Goal: Information Seeking & Learning: Learn about a topic

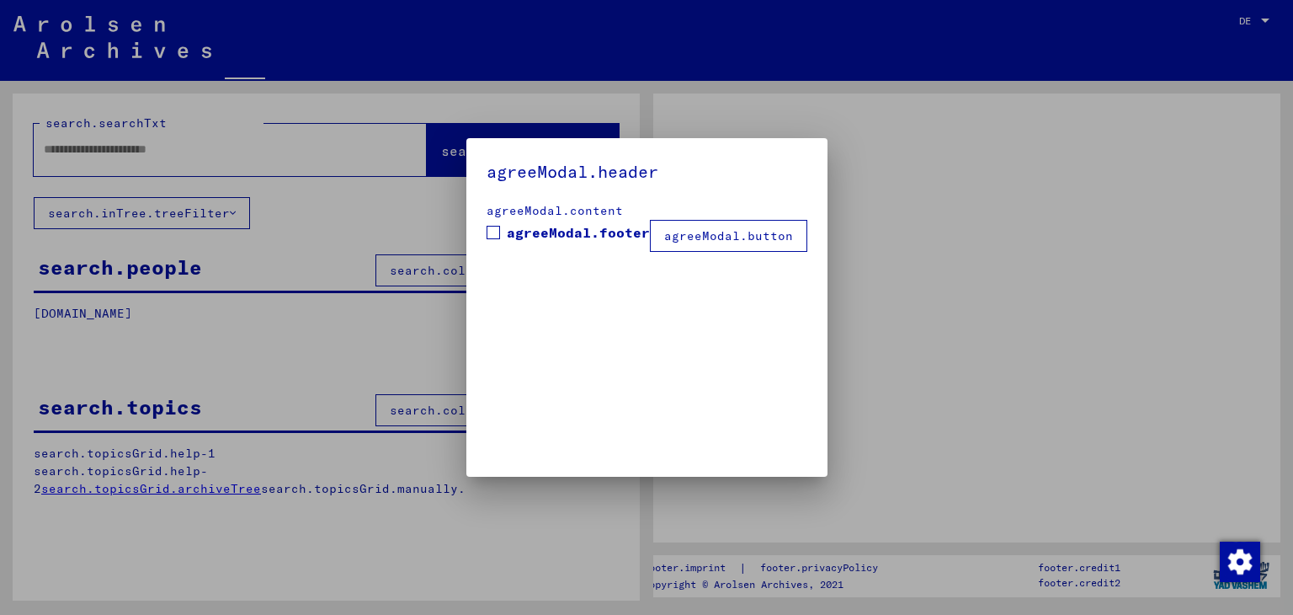
type input "*******"
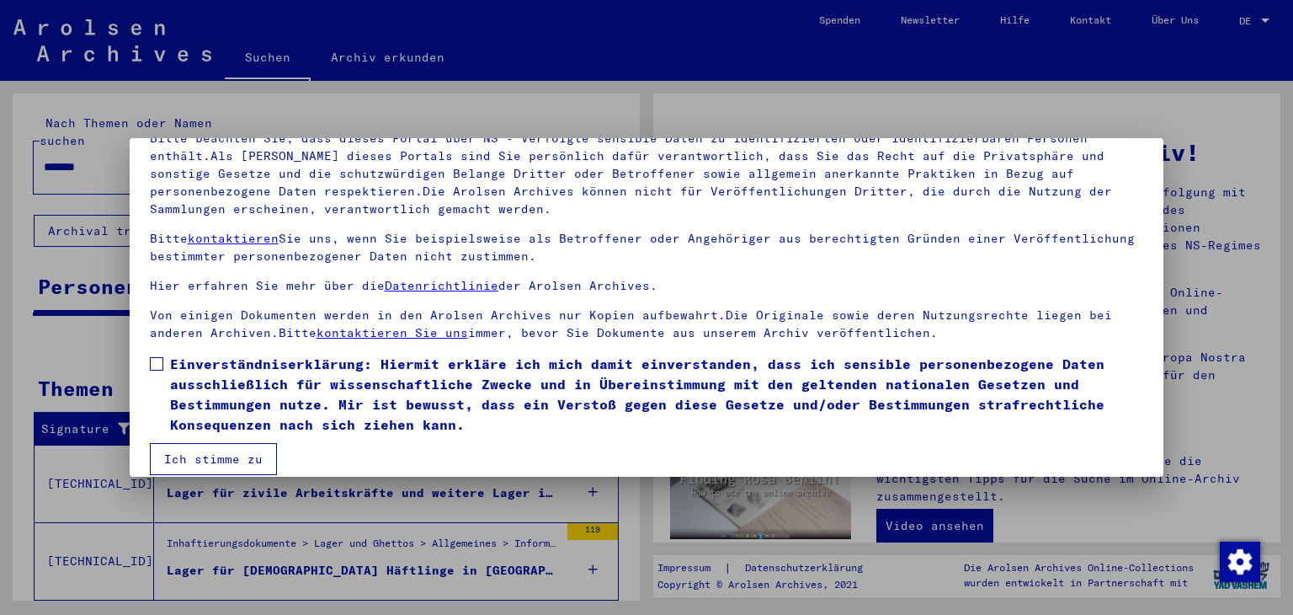
scroll to position [145, 0]
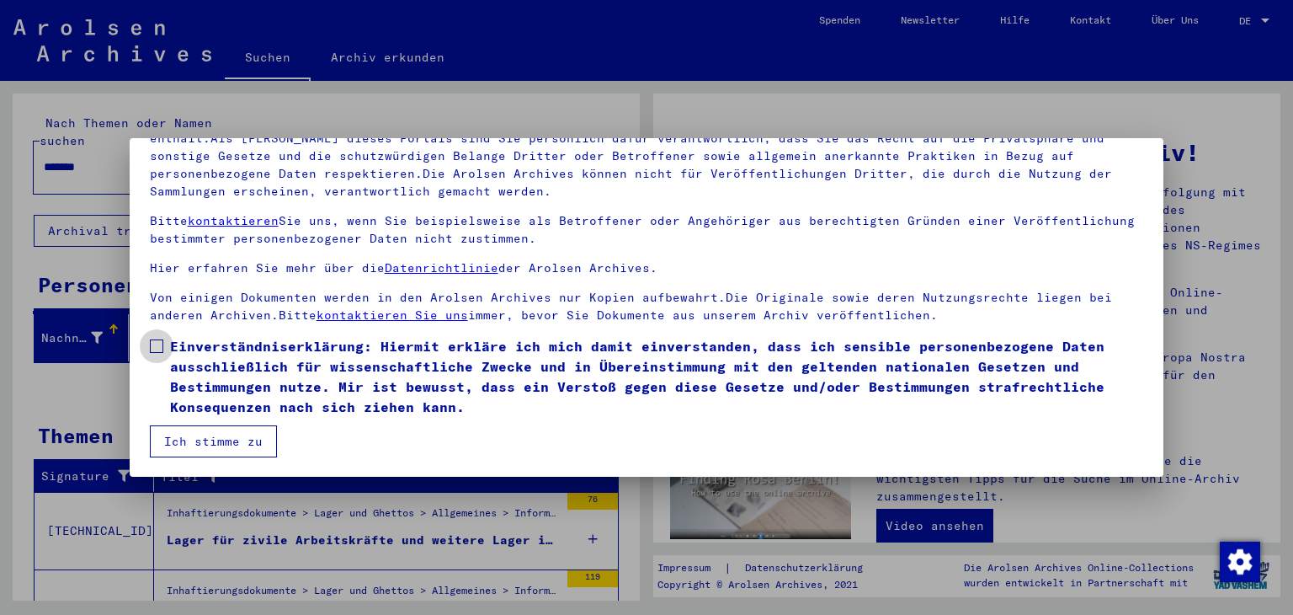
click at [157, 340] on span at bounding box center [156, 345] width 13 height 13
click at [716, 119] on div at bounding box center [646, 307] width 1293 height 615
click at [242, 440] on button "Ich stimme zu" at bounding box center [213, 441] width 127 height 32
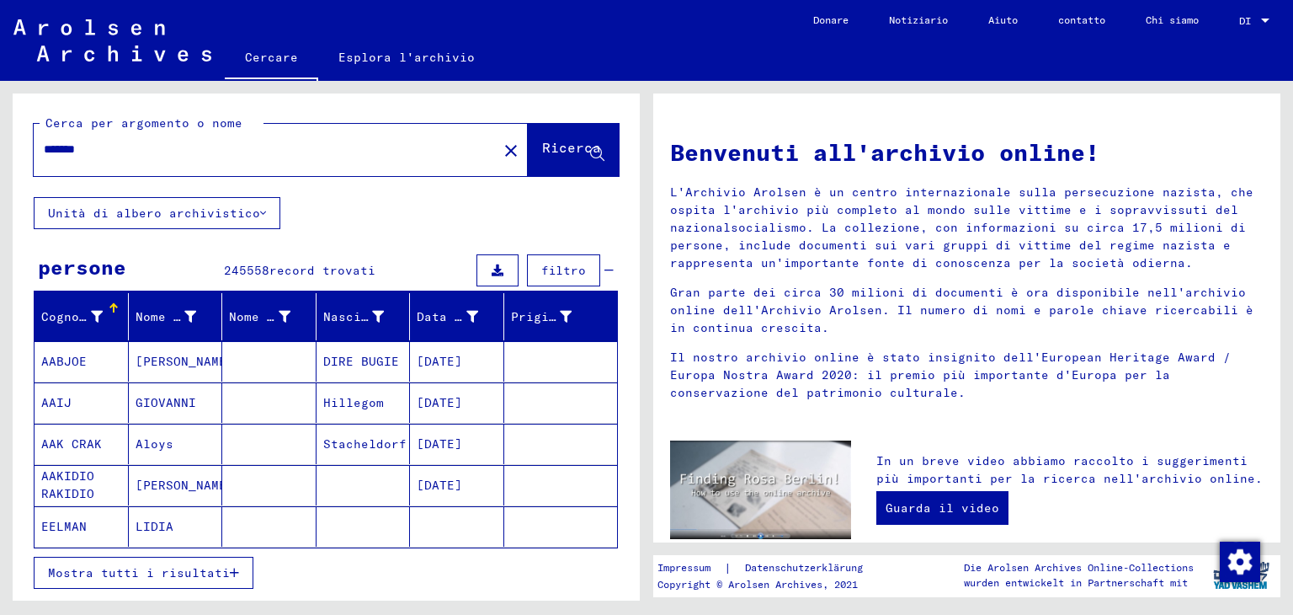
click at [1260, 24] on div at bounding box center [1265, 21] width 15 height 12
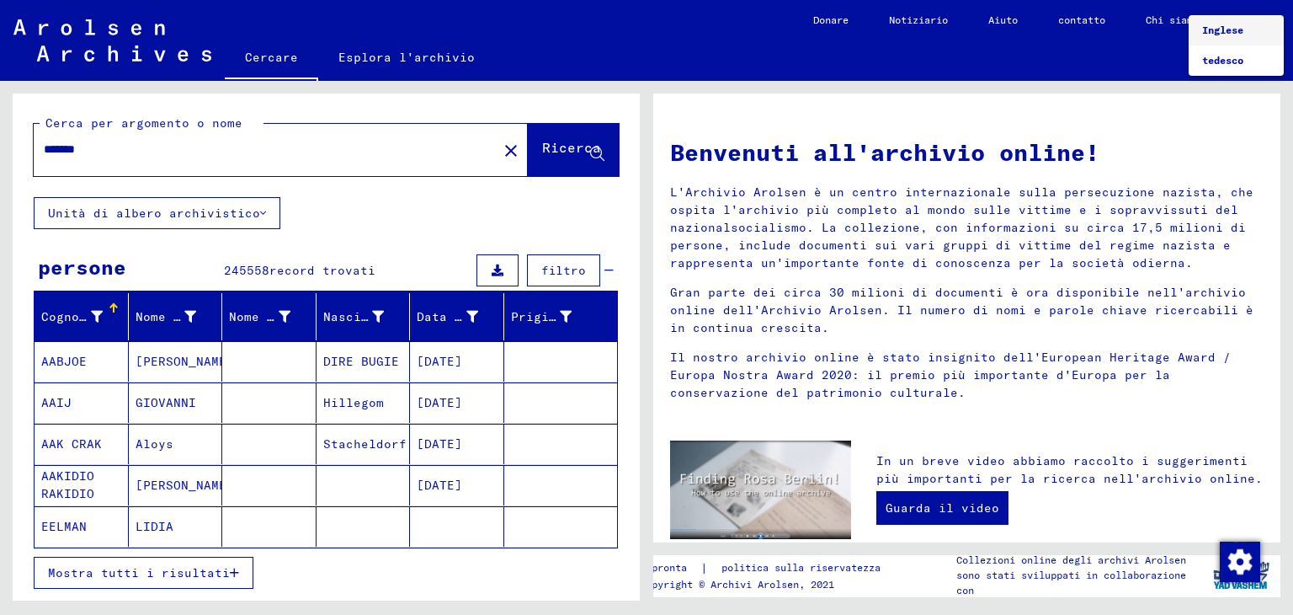
click at [242, 213] on div at bounding box center [646, 307] width 1293 height 615
click at [258, 212] on button "Unità di albero archivistico" at bounding box center [157, 213] width 247 height 32
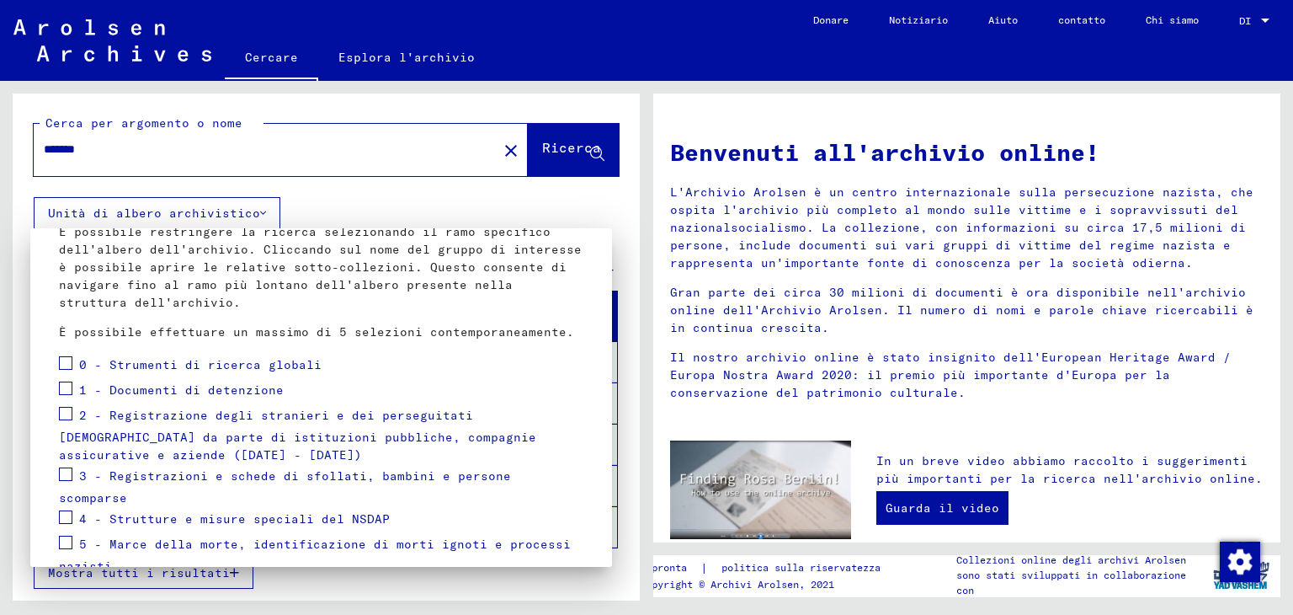
scroll to position [108, 0]
click at [364, 203] on div at bounding box center [646, 307] width 1293 height 615
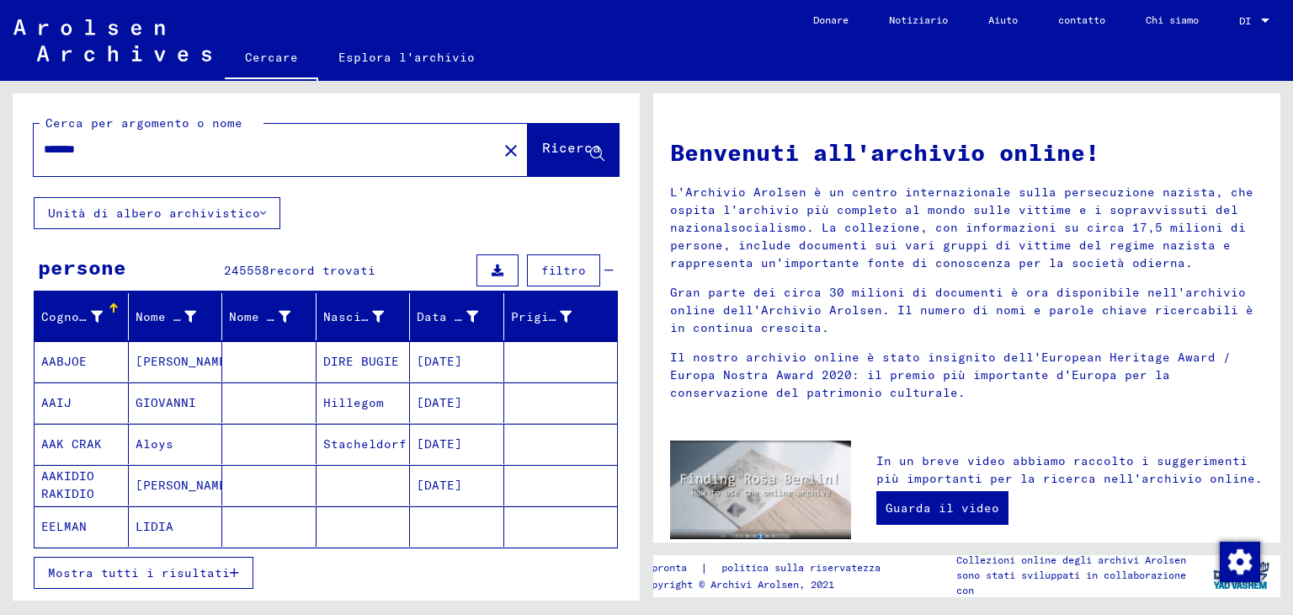
click at [99, 316] on icon at bounding box center [97, 317] width 12 height 12
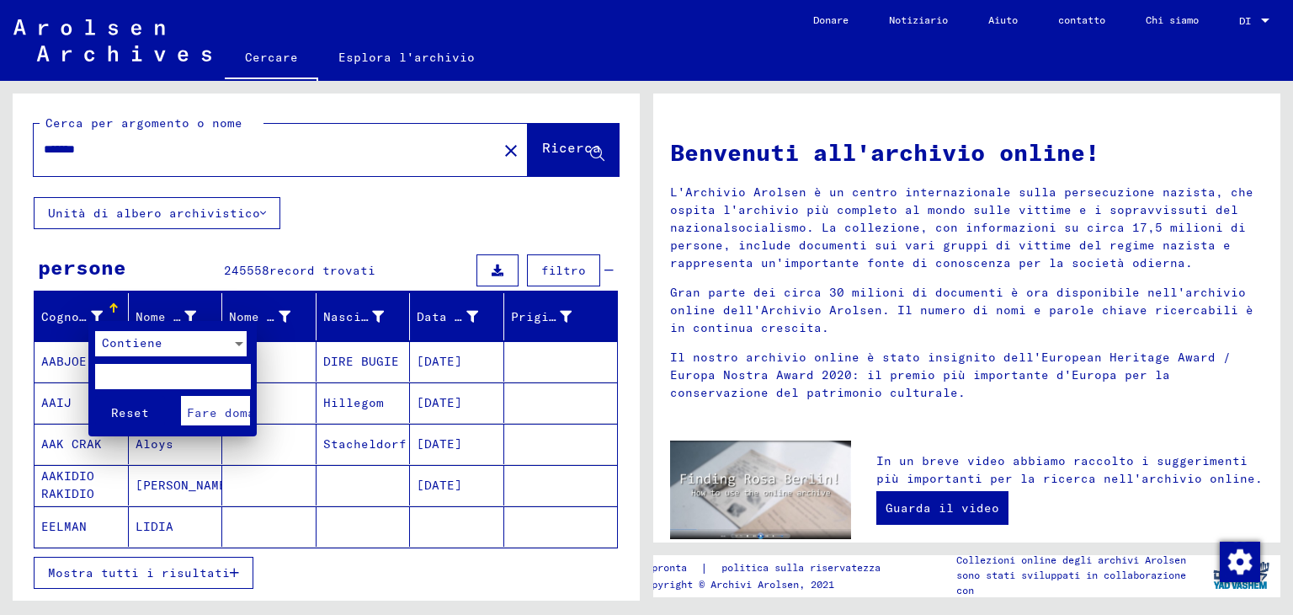
click at [172, 370] on input "text" at bounding box center [173, 376] width 156 height 25
type input "*****"
click button "Reset" at bounding box center [130, 410] width 70 height 29
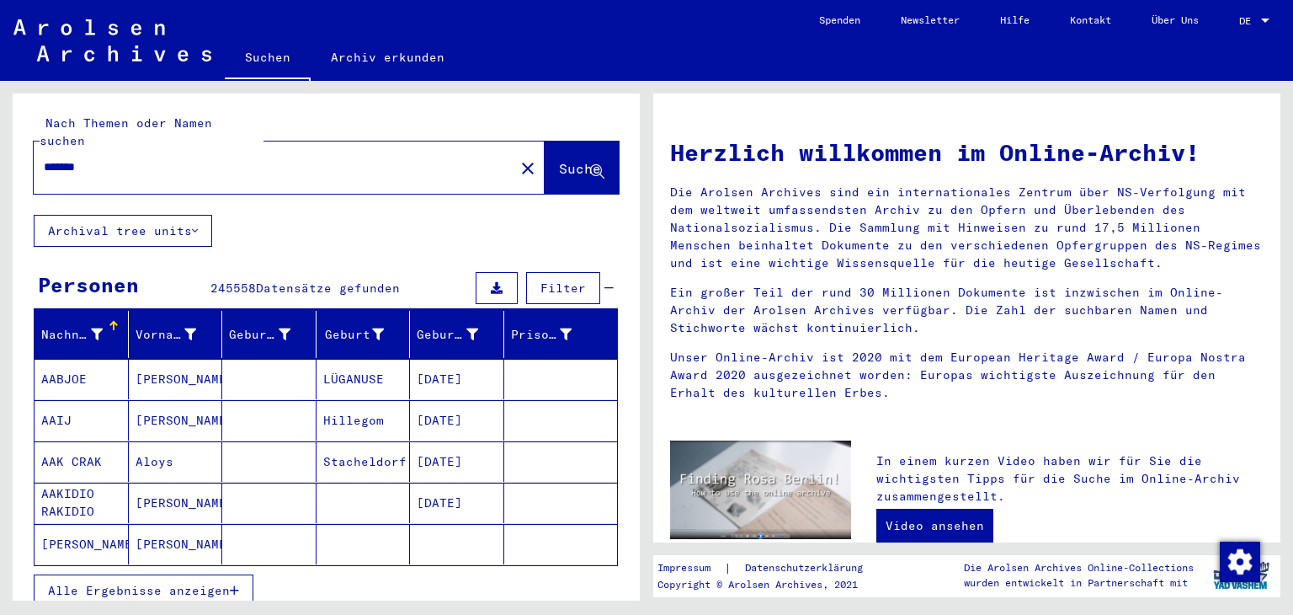
click at [108, 321] on div "Nachname" at bounding box center [84, 334] width 87 height 27
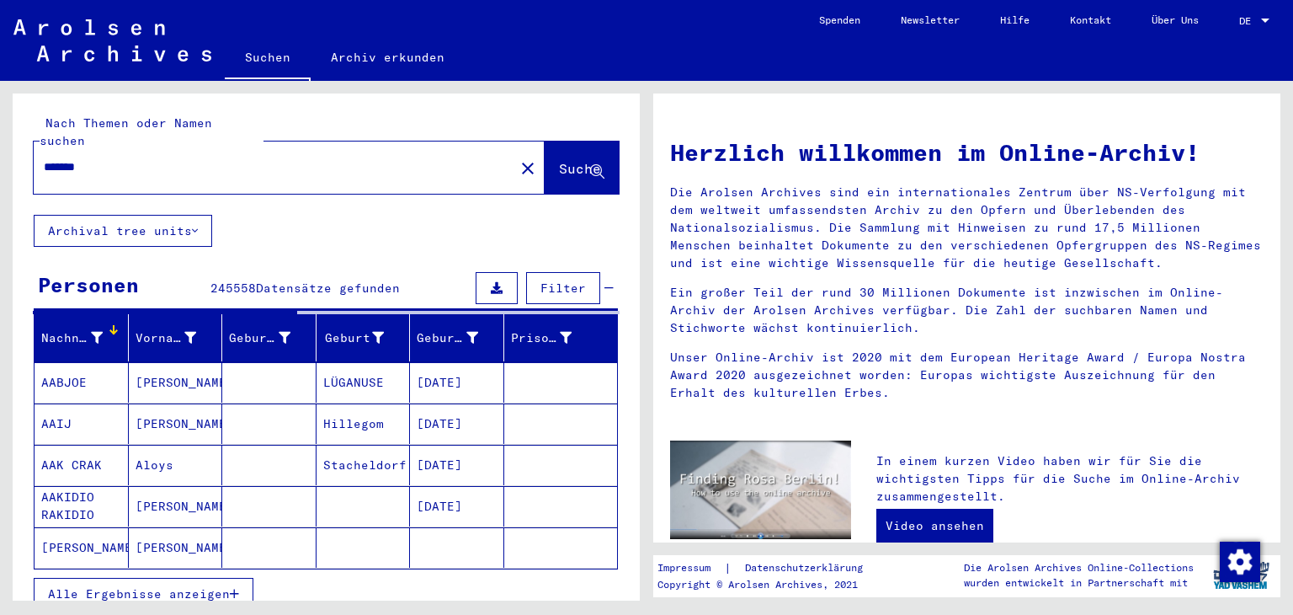
click at [88, 329] on div "Nachname" at bounding box center [71, 338] width 61 height 18
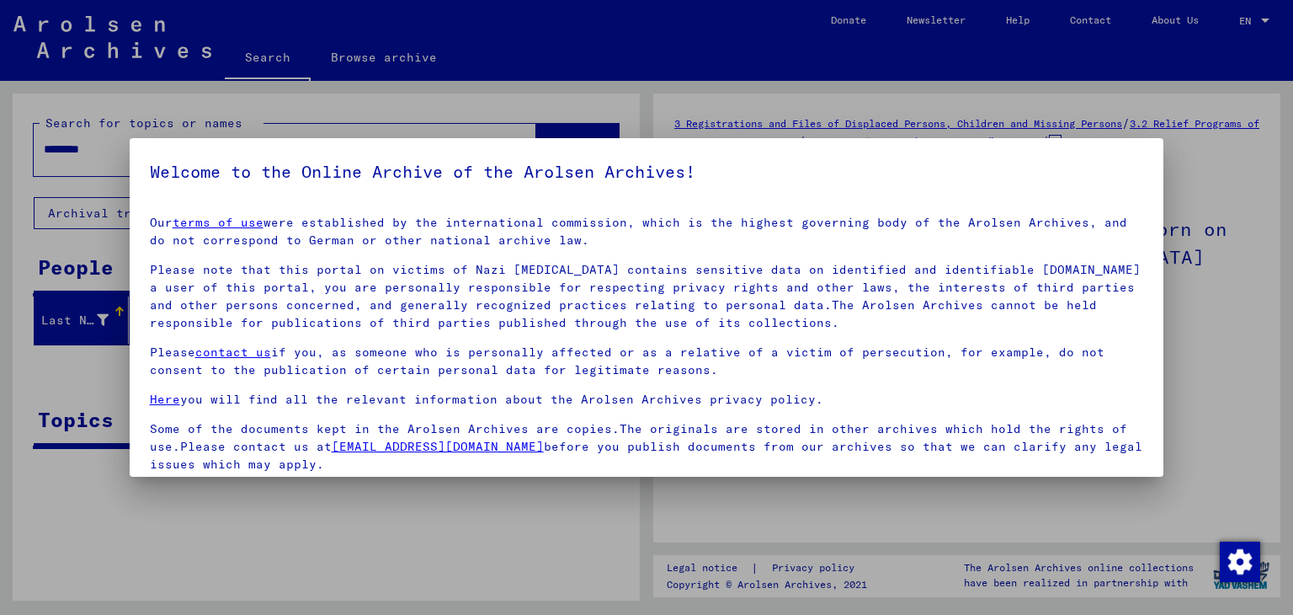
scroll to position [130, 0]
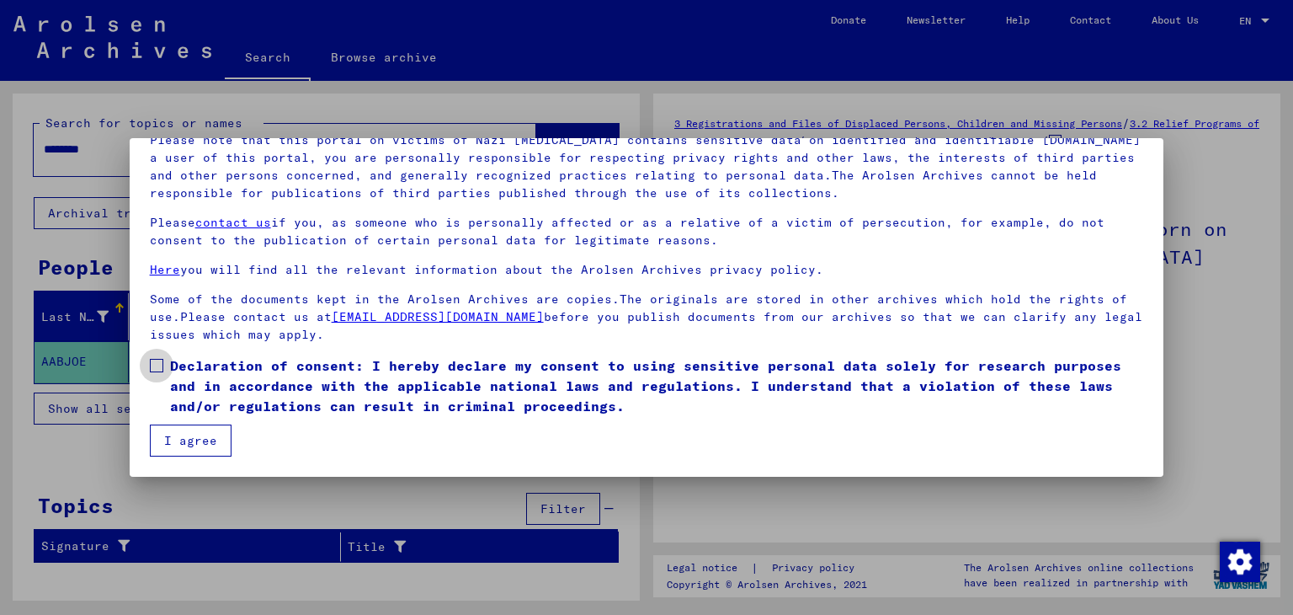
click at [162, 361] on span at bounding box center [156, 365] width 13 height 13
click at [174, 432] on button "I agree" at bounding box center [191, 440] width 82 height 32
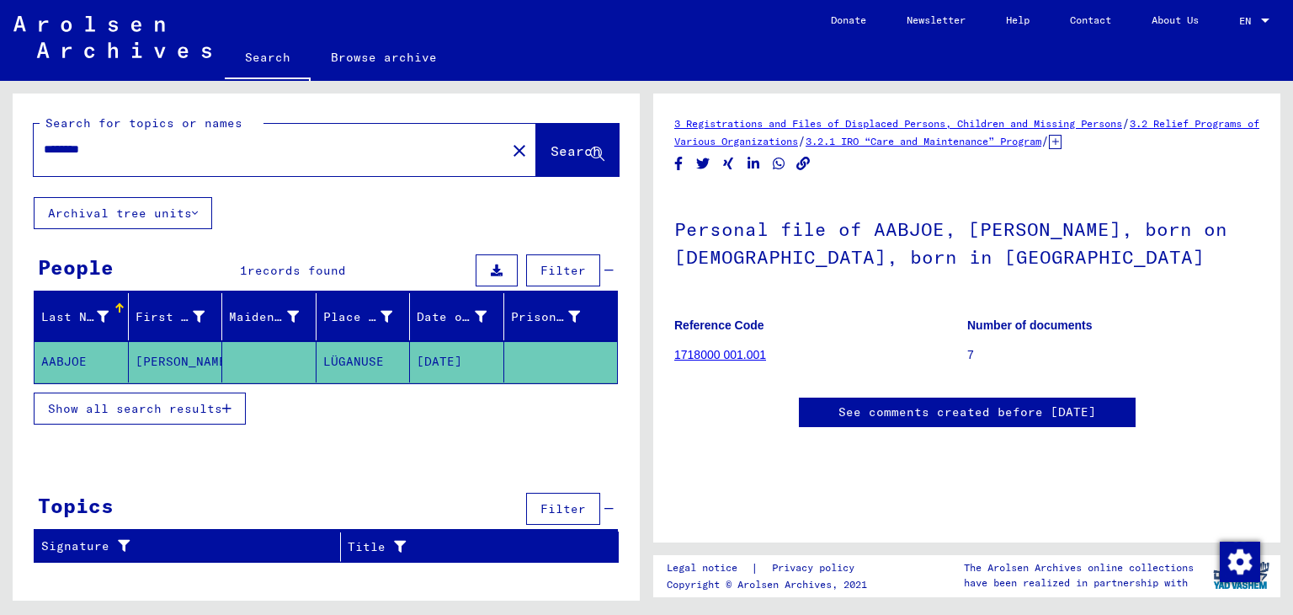
click at [77, 354] on mat-cell "AABJOE" at bounding box center [82, 361] width 94 height 41
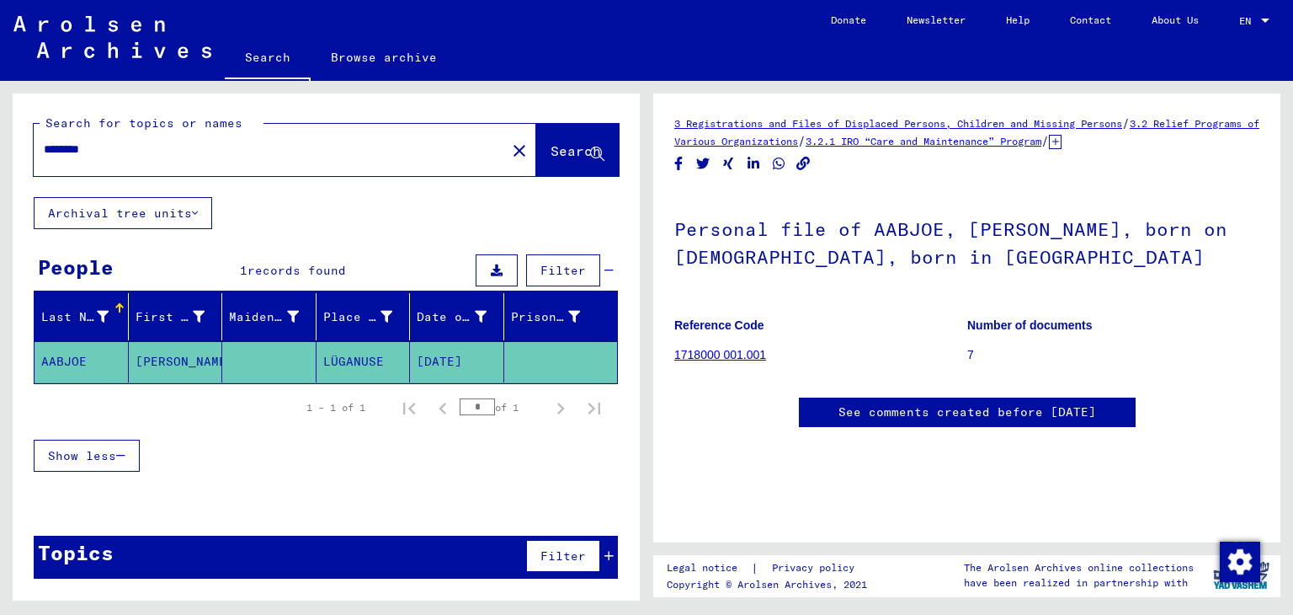
click at [65, 315] on div "Last Name" at bounding box center [74, 317] width 67 height 18
click at [97, 312] on icon at bounding box center [103, 317] width 12 height 12
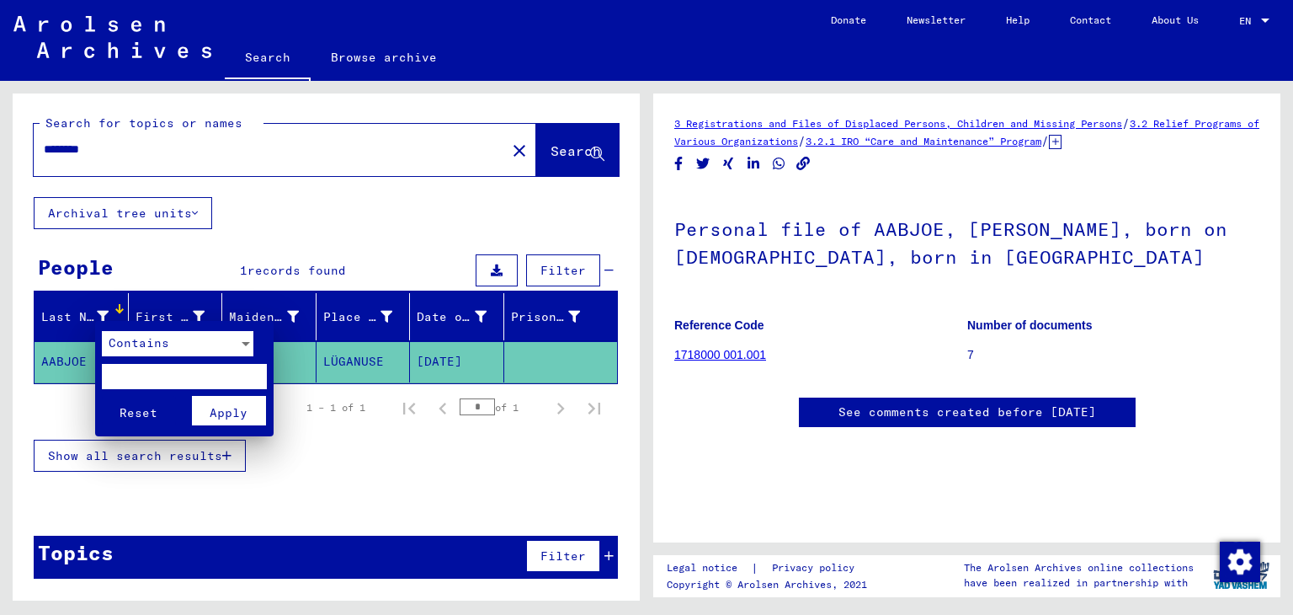
click at [148, 380] on input "text" at bounding box center [184, 376] width 165 height 25
type input "*****"
click at [212, 412] on span "Apply" at bounding box center [229, 412] width 38 height 15
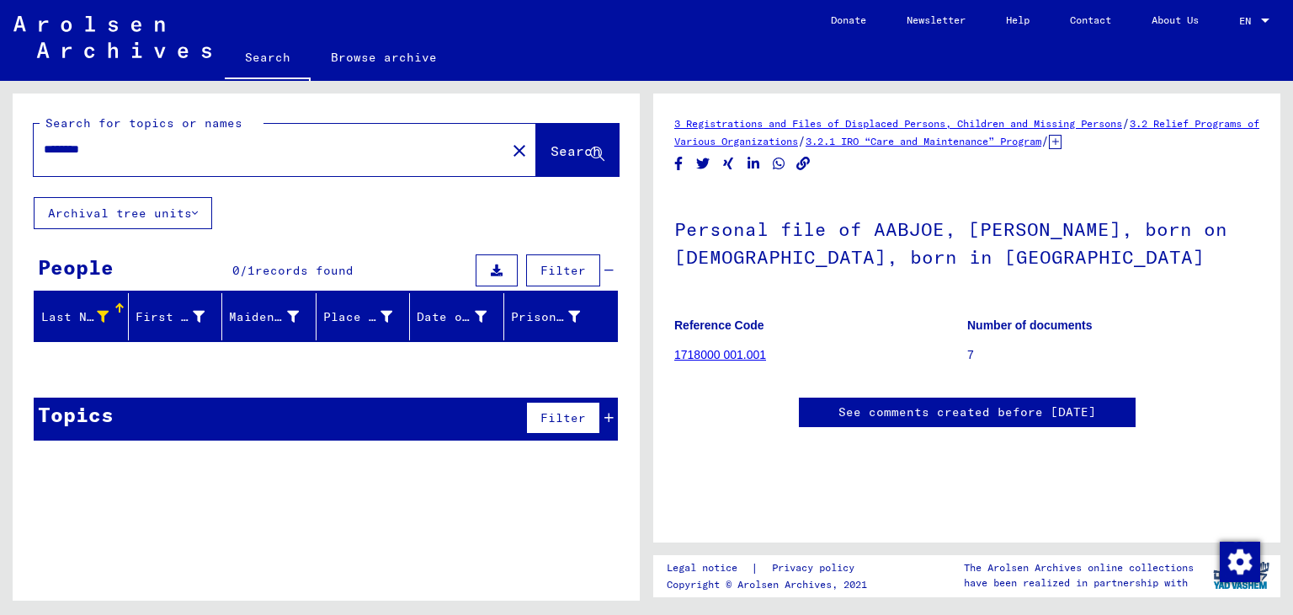
click at [509, 153] on mat-icon "close" at bounding box center [519, 151] width 20 height 20
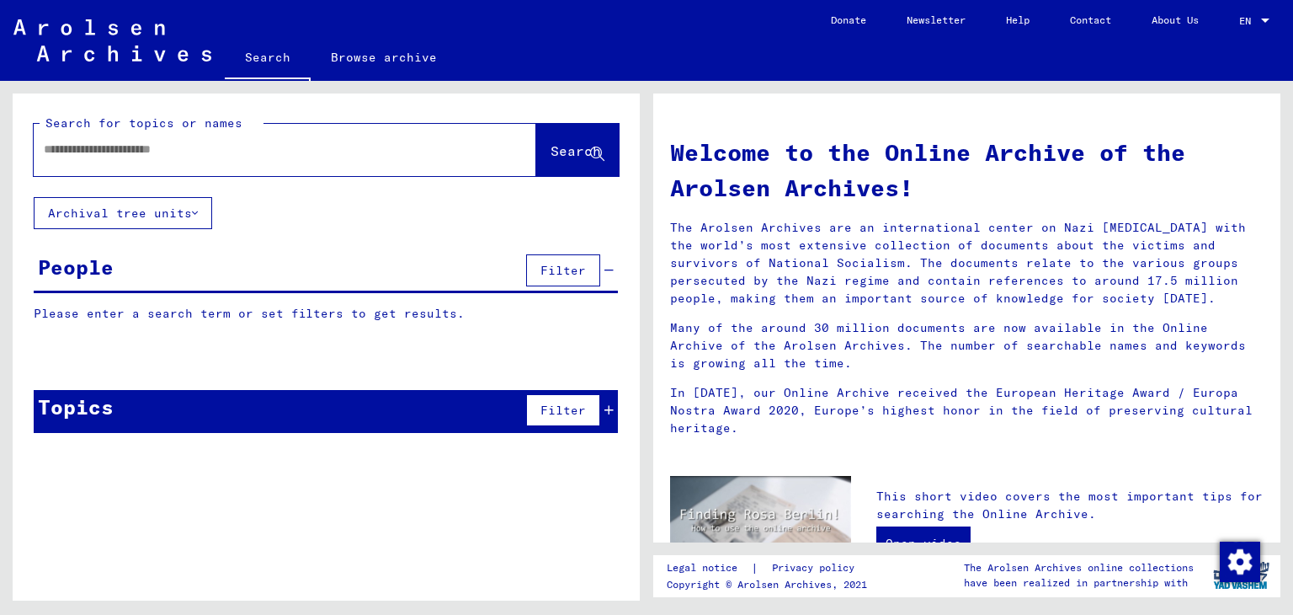
click at [374, 149] on input "text" at bounding box center [265, 150] width 442 height 18
type input "*******"
click at [559, 158] on span "Search" at bounding box center [576, 150] width 51 height 17
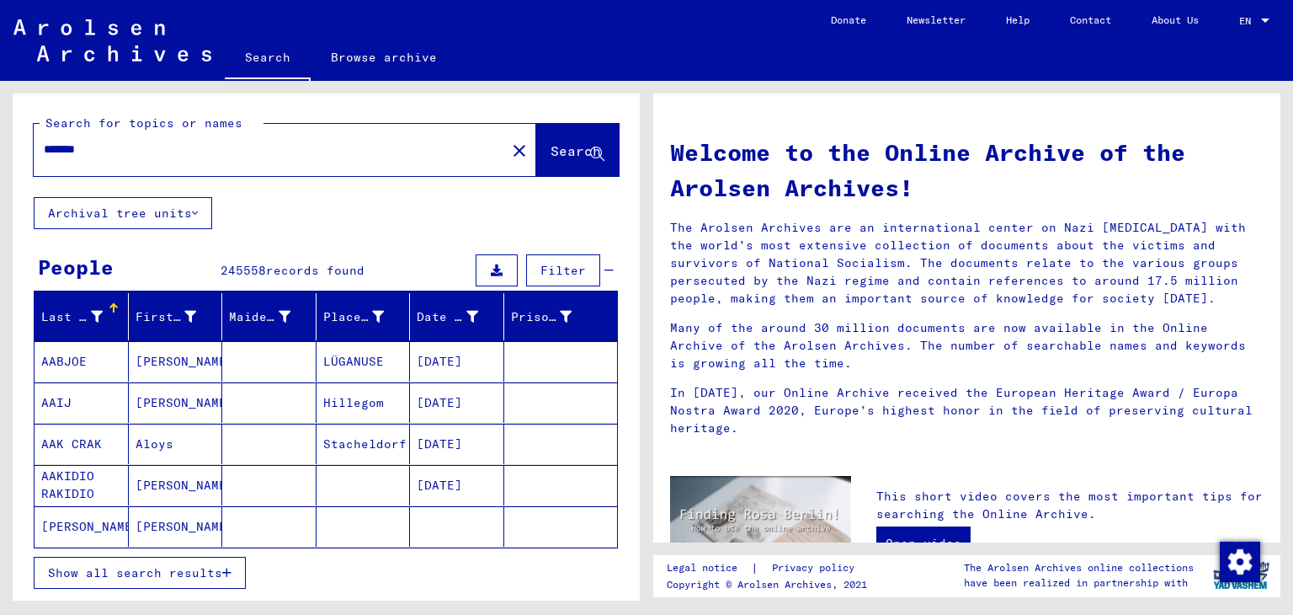
click at [91, 318] on icon at bounding box center [97, 317] width 12 height 12
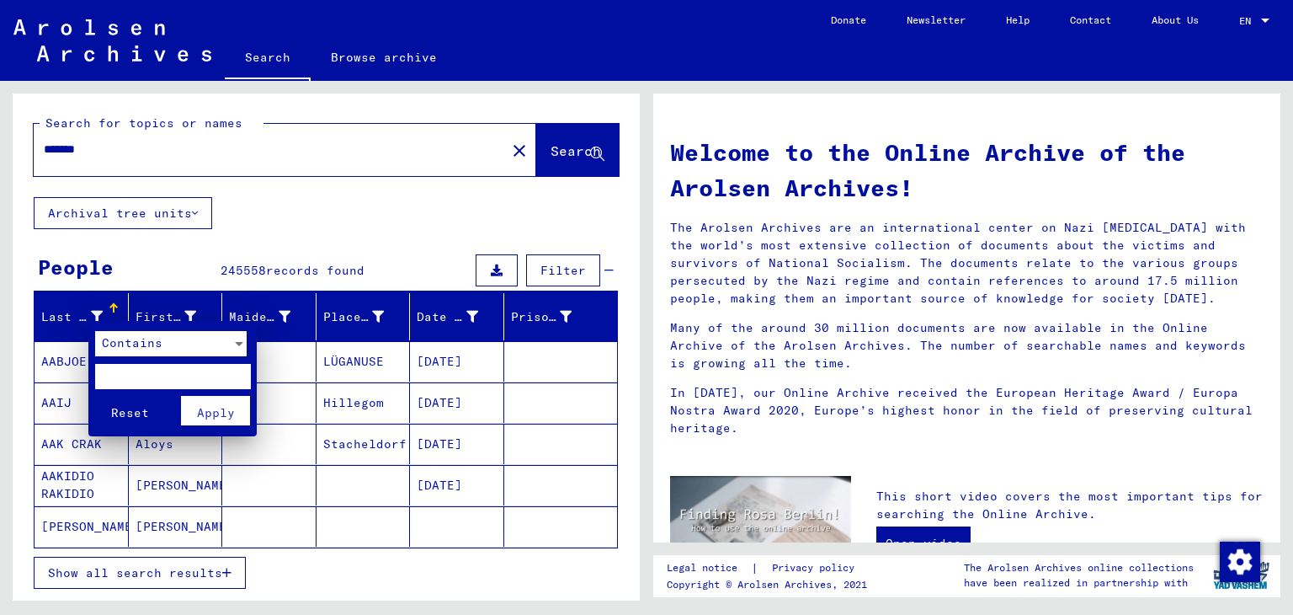
click at [136, 375] on input "text" at bounding box center [173, 376] width 156 height 25
type input "*****"
click at [236, 409] on button "Apply" at bounding box center [216, 410] width 70 height 29
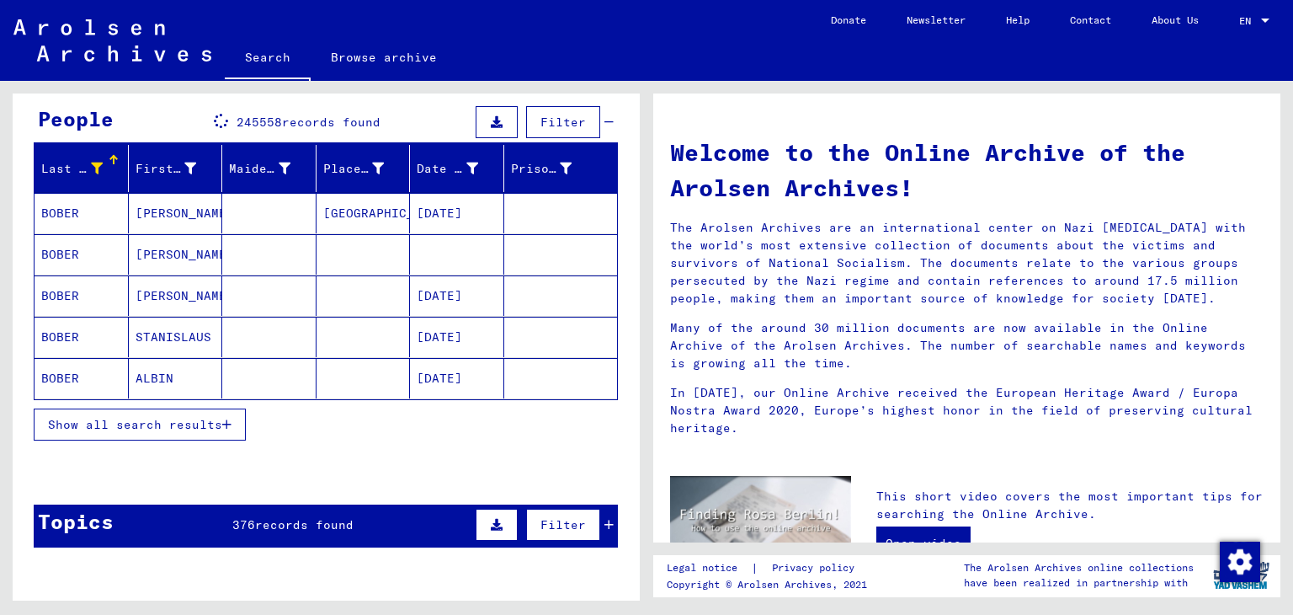
scroll to position [146, 0]
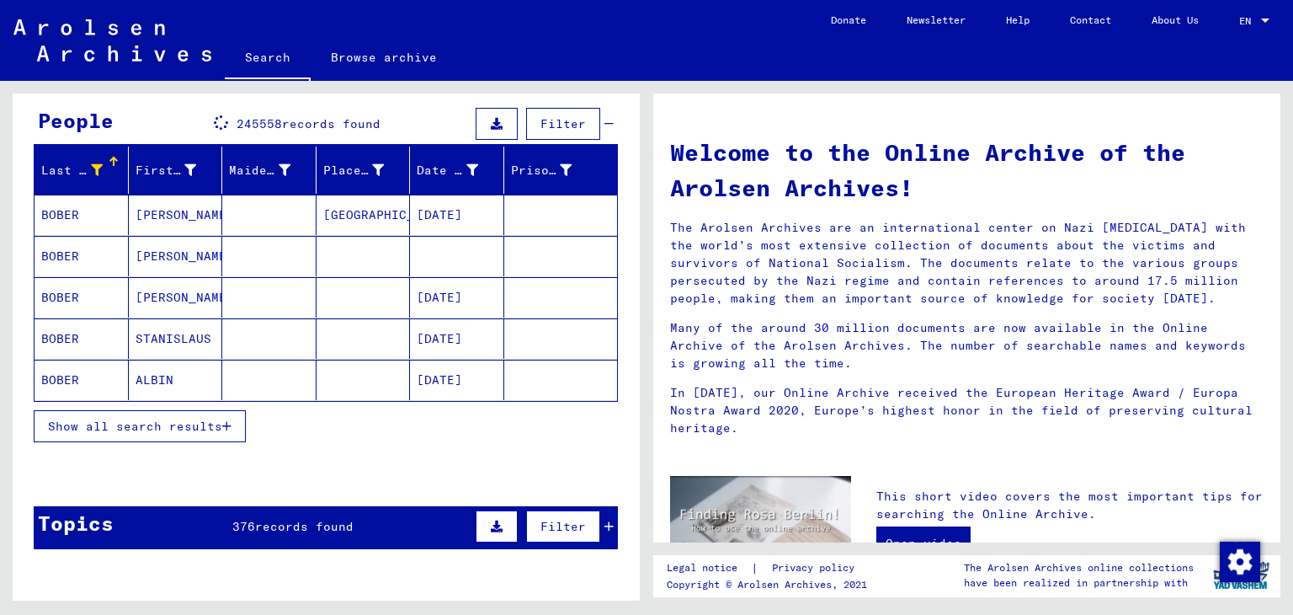
click at [228, 426] on icon "button" at bounding box center [226, 426] width 9 height 12
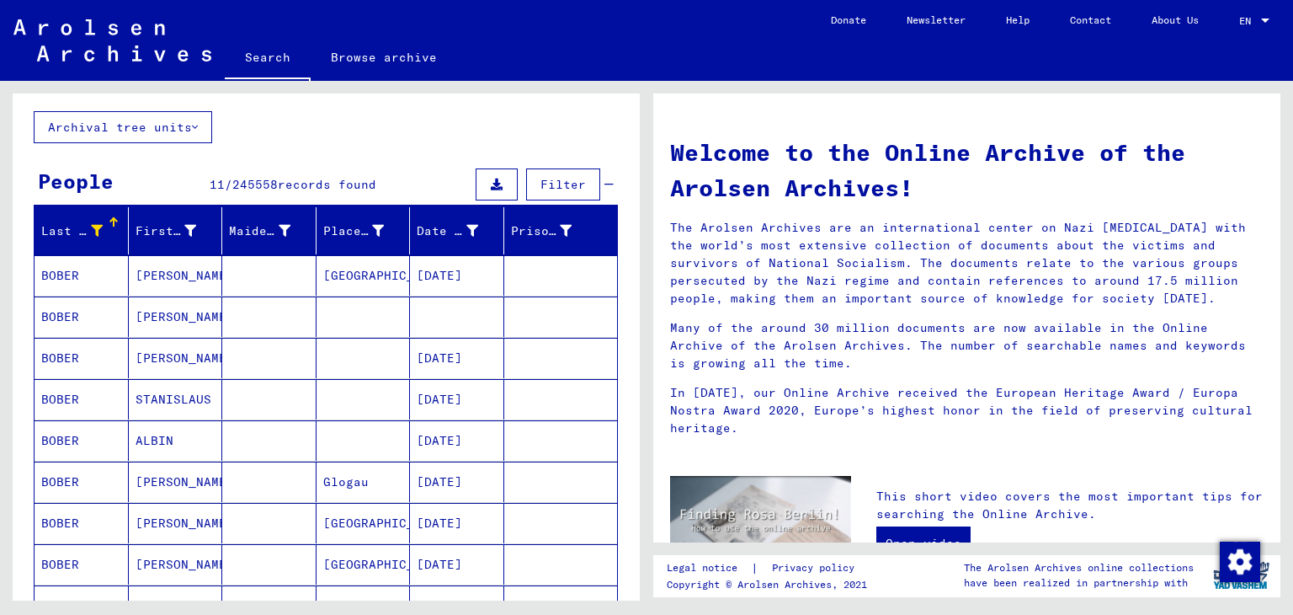
scroll to position [81, 0]
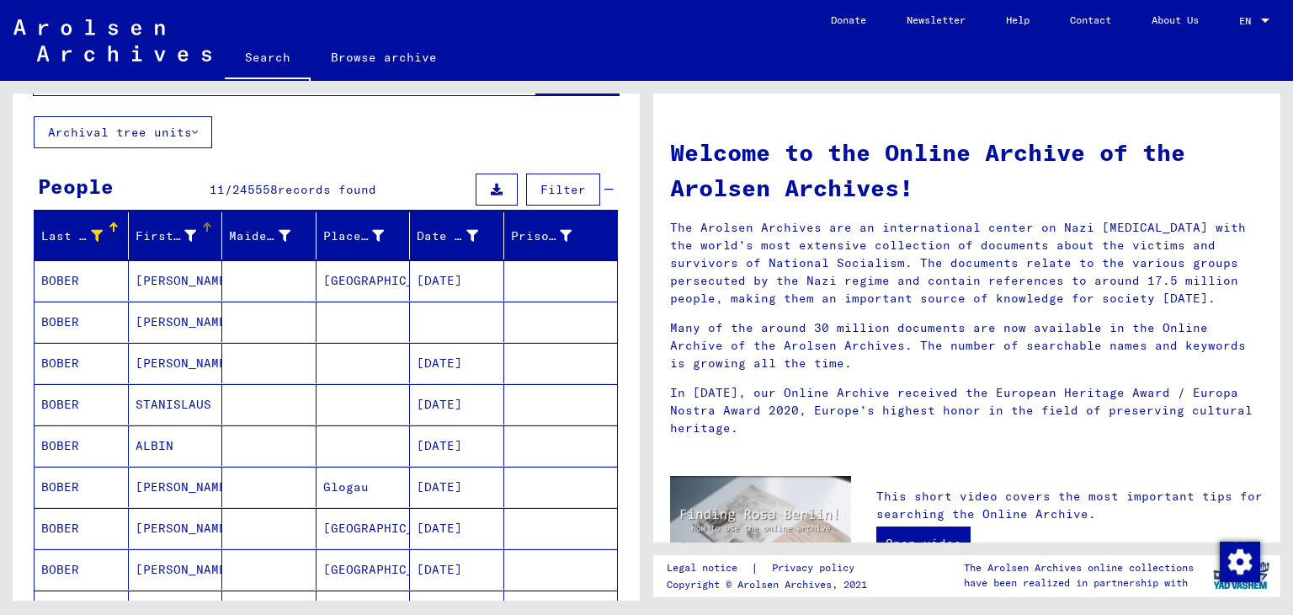
click at [184, 230] on icon at bounding box center [190, 236] width 12 height 12
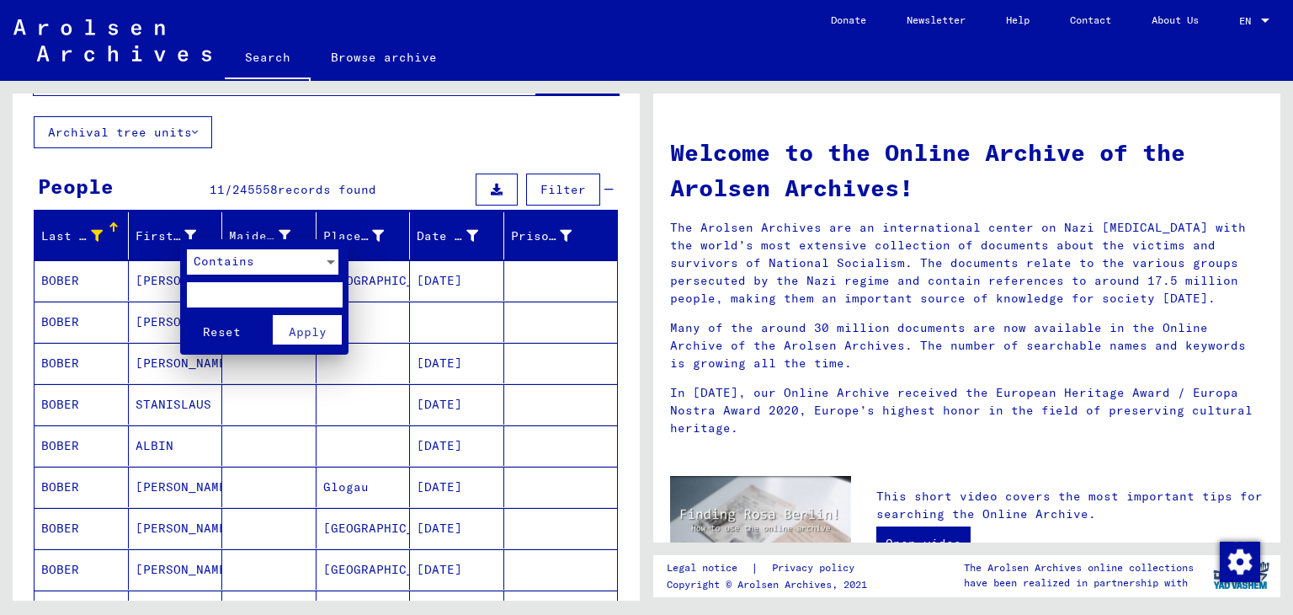
click at [235, 287] on input "text" at bounding box center [265, 294] width 156 height 25
type input "*****"
click at [321, 336] on span "Apply" at bounding box center [308, 331] width 38 height 15
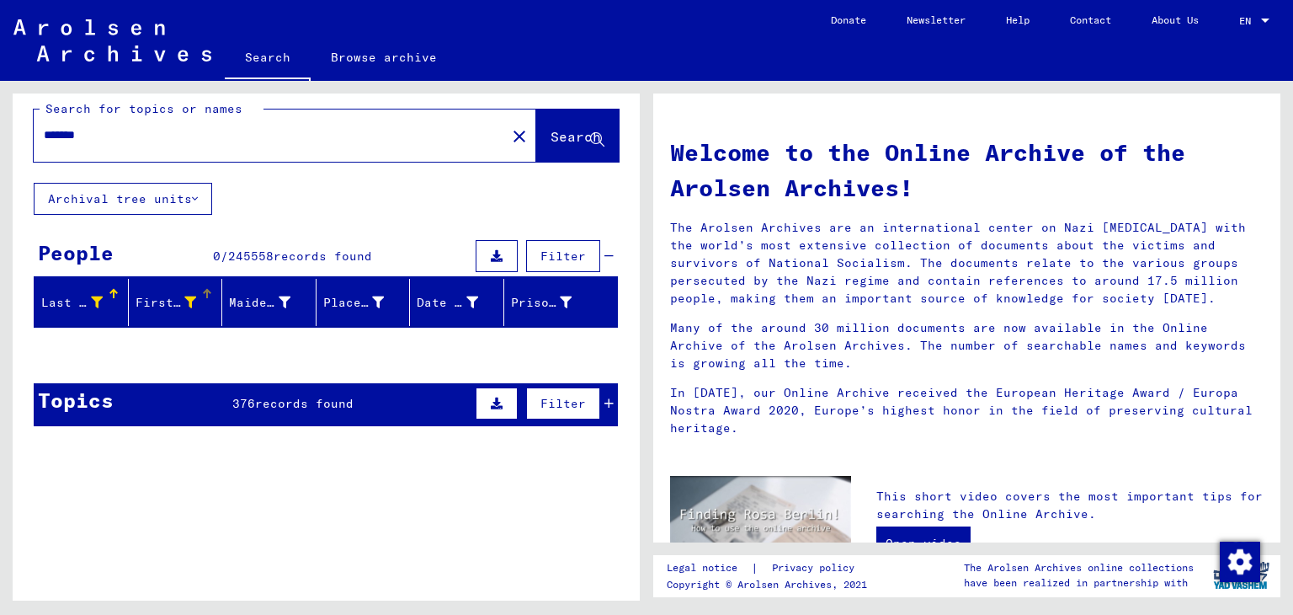
scroll to position [13, 0]
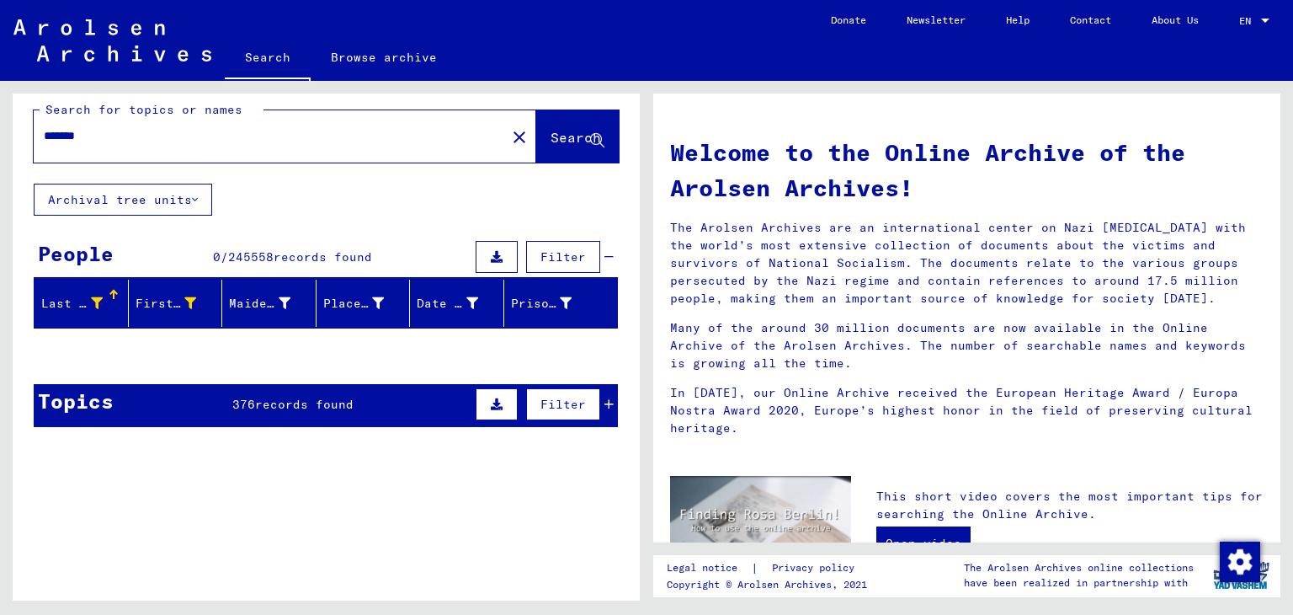
click at [192, 348] on div at bounding box center [326, 352] width 627 height 21
click at [185, 295] on div at bounding box center [190, 304] width 12 height 18
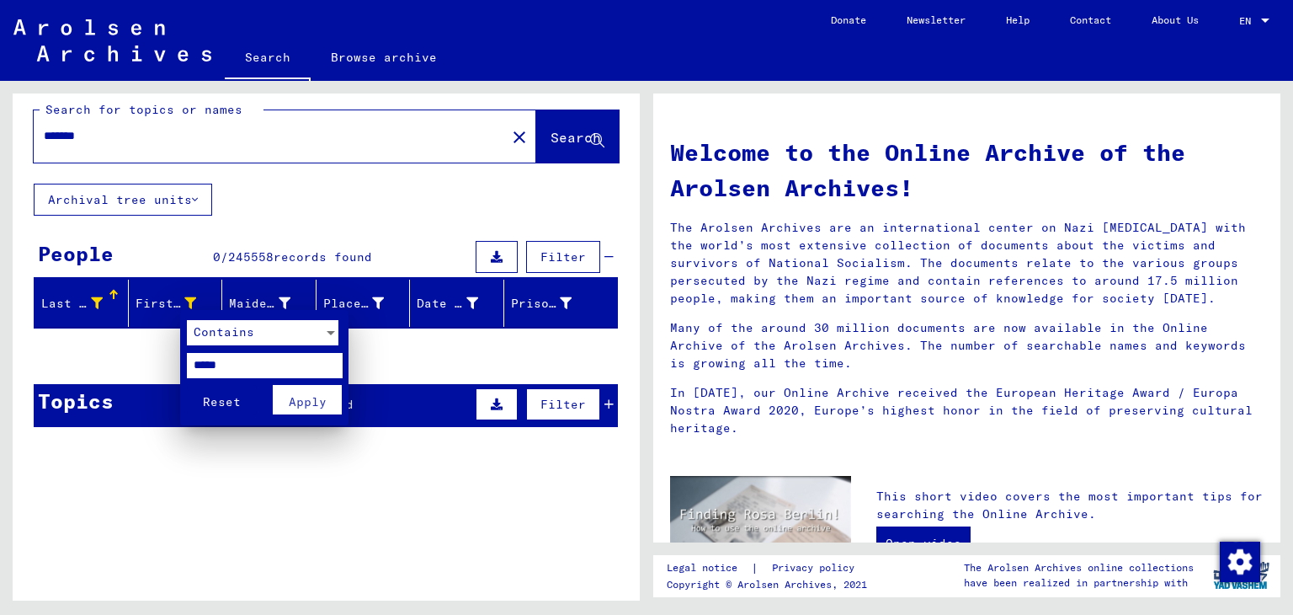
click at [229, 365] on input "*****" at bounding box center [265, 365] width 156 height 25
click at [222, 405] on span "Reset" at bounding box center [222, 401] width 38 height 15
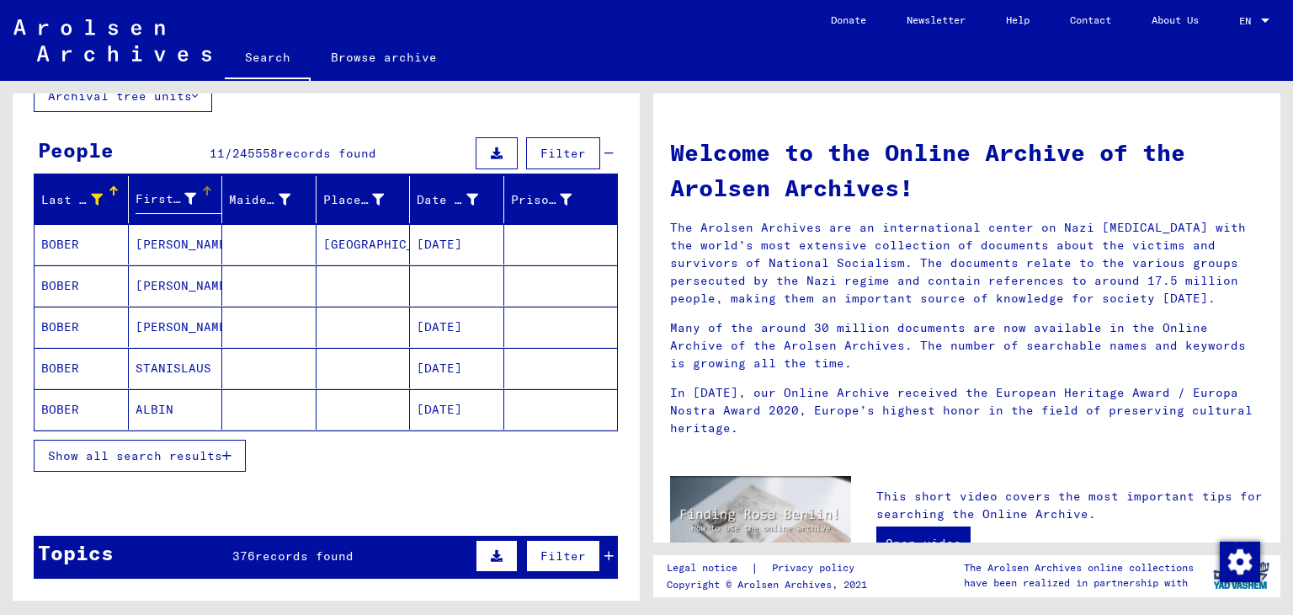
scroll to position [118, 0]
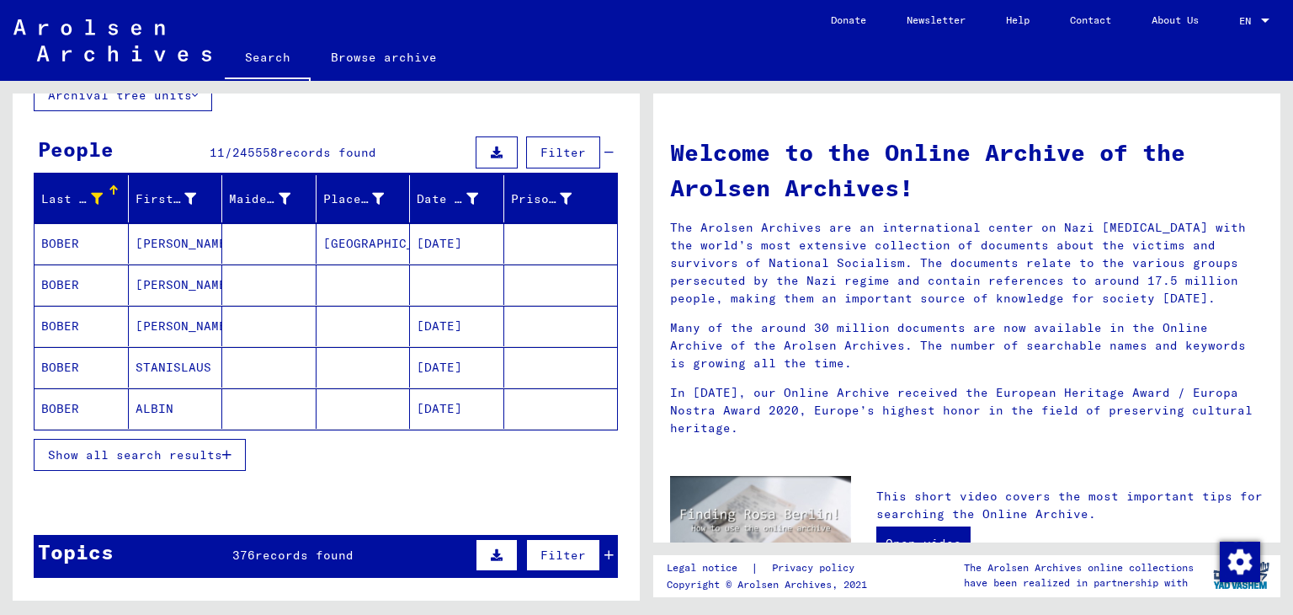
click at [221, 455] on span "Show all search results" at bounding box center [135, 454] width 174 height 15
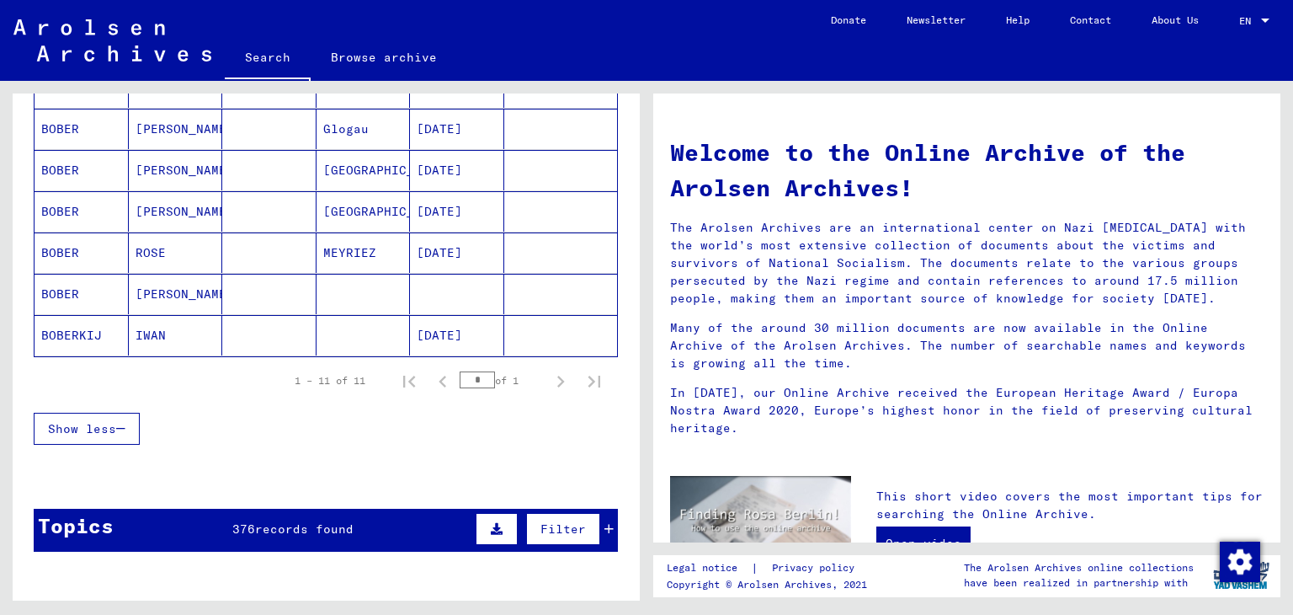
scroll to position [440, 0]
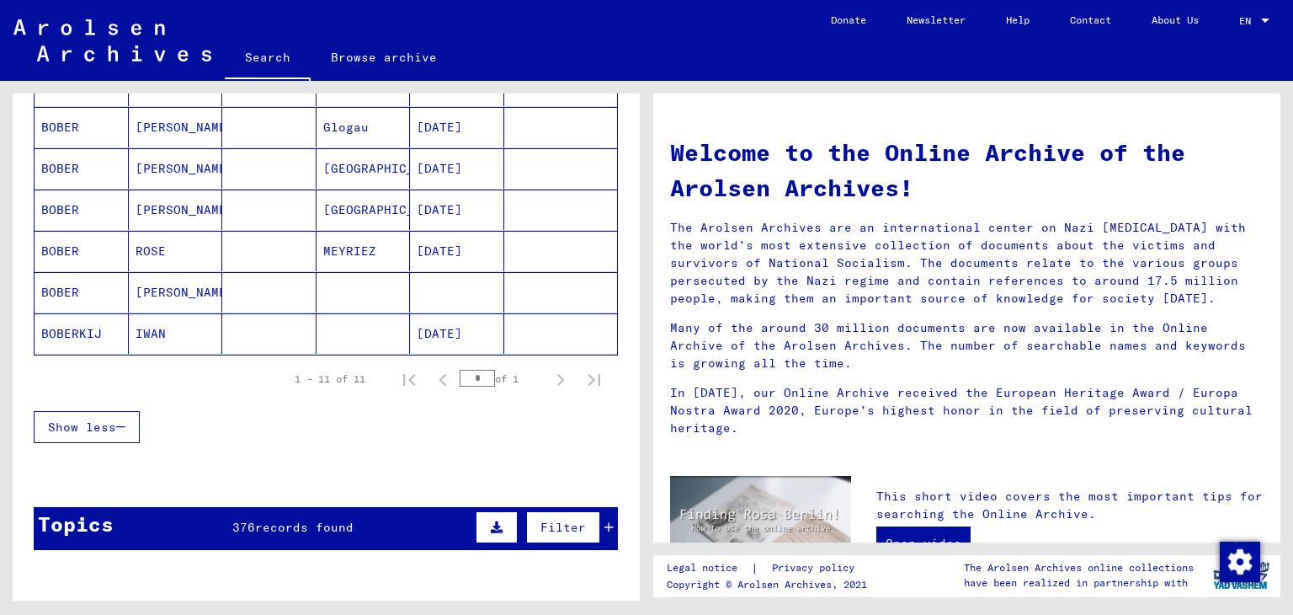
click at [605, 523] on icon at bounding box center [609, 527] width 9 height 12
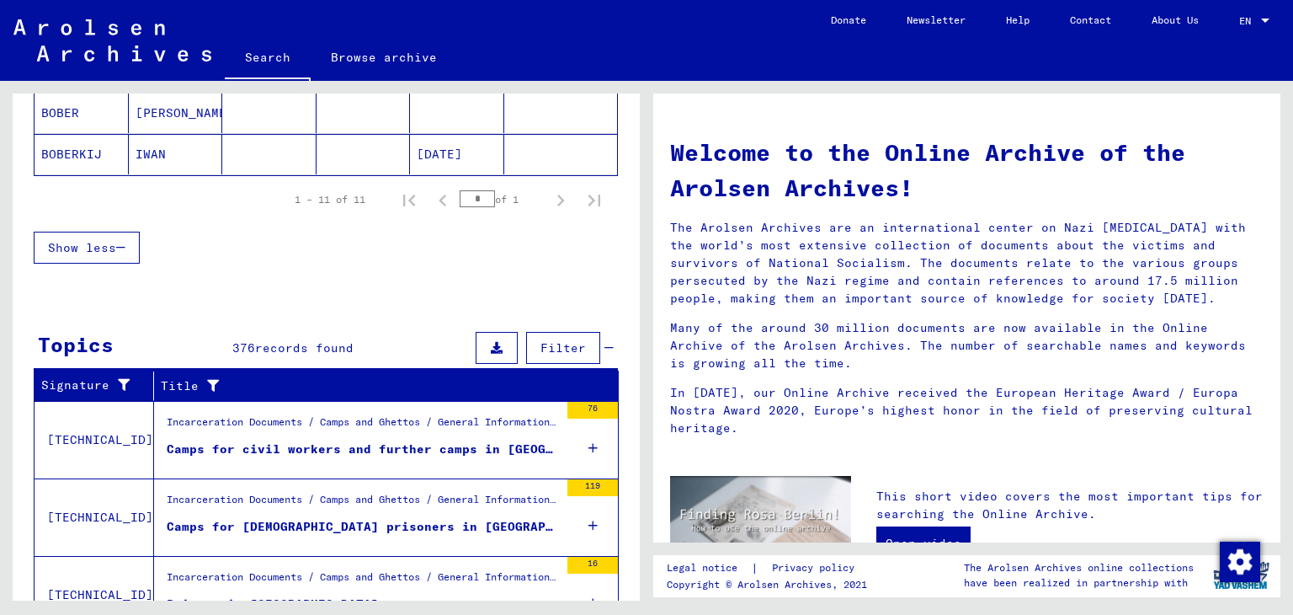
scroll to position [622, 0]
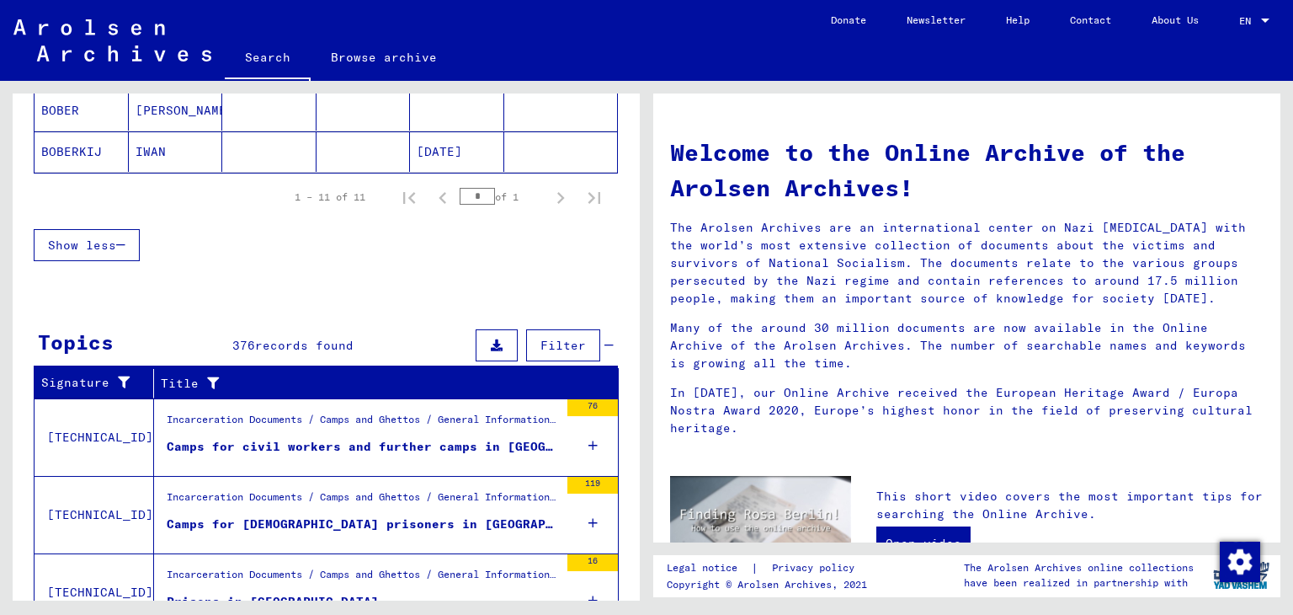
click at [414, 439] on div "Camps for civil workers and further camps in Austria" at bounding box center [363, 447] width 392 height 18
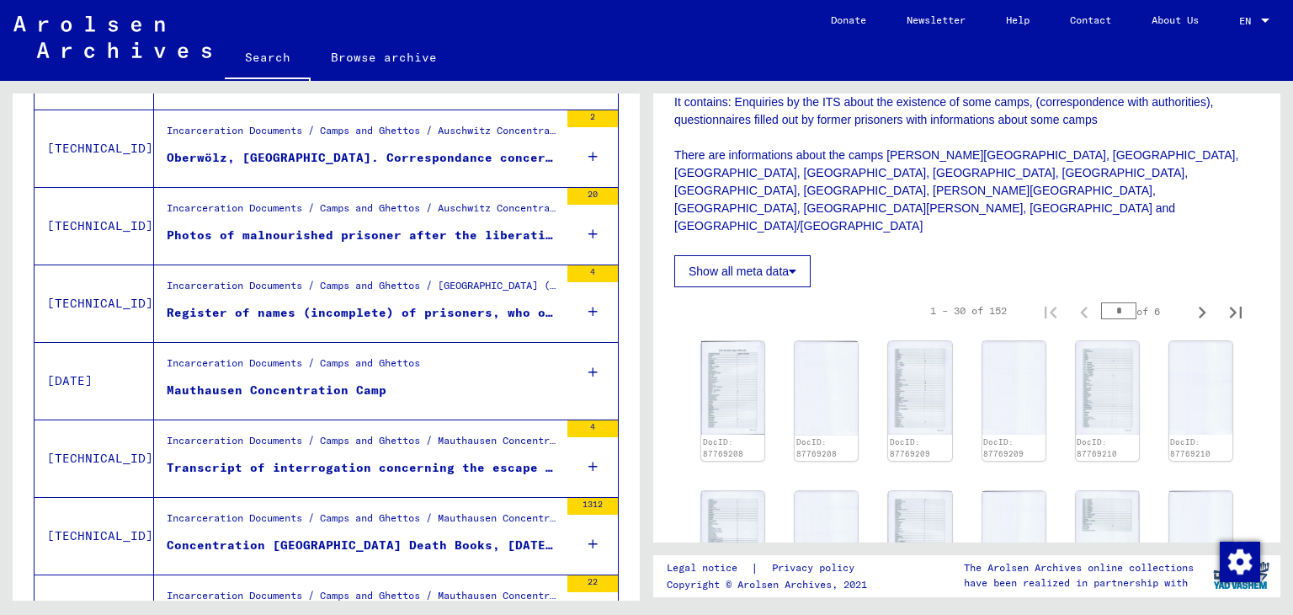
scroll to position [377, 0]
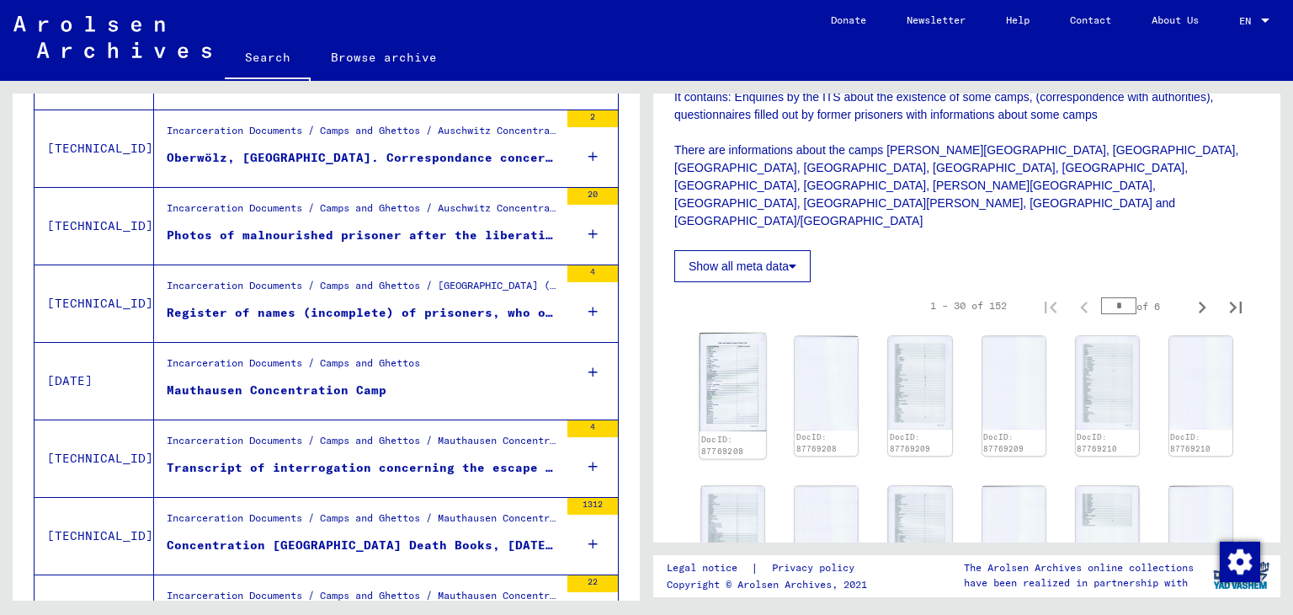
click at [743, 370] on img at bounding box center [733, 382] width 67 height 99
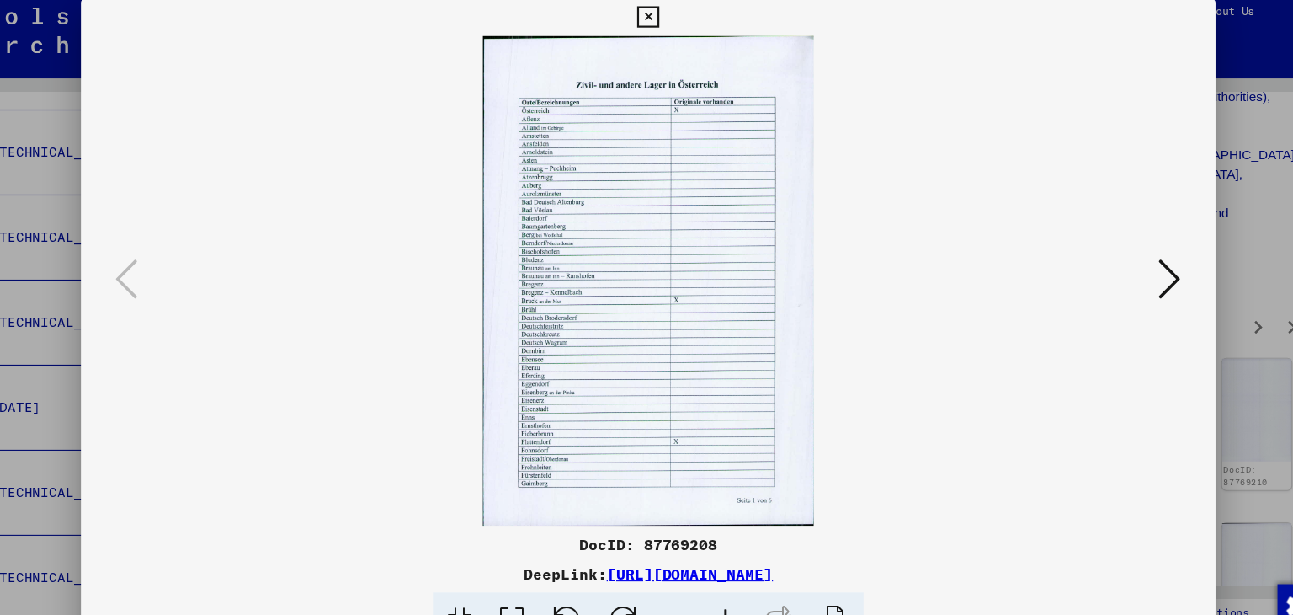
click at [1122, 264] on icon at bounding box center [1121, 263] width 20 height 40
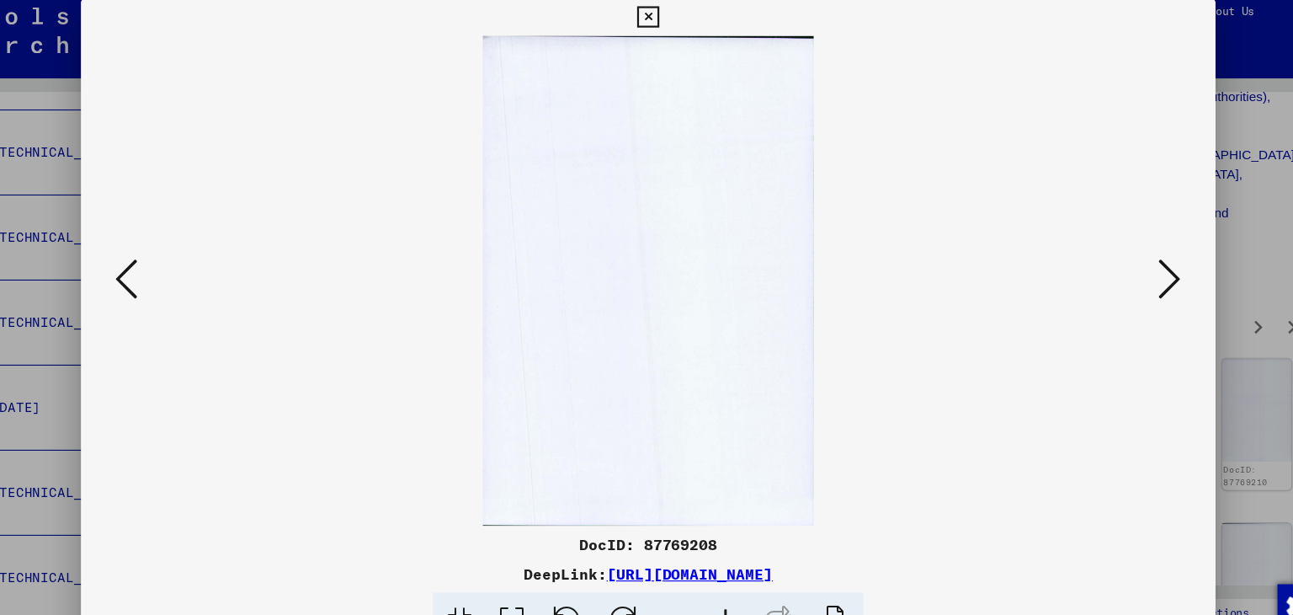
click at [1118, 278] on icon at bounding box center [1121, 263] width 20 height 40
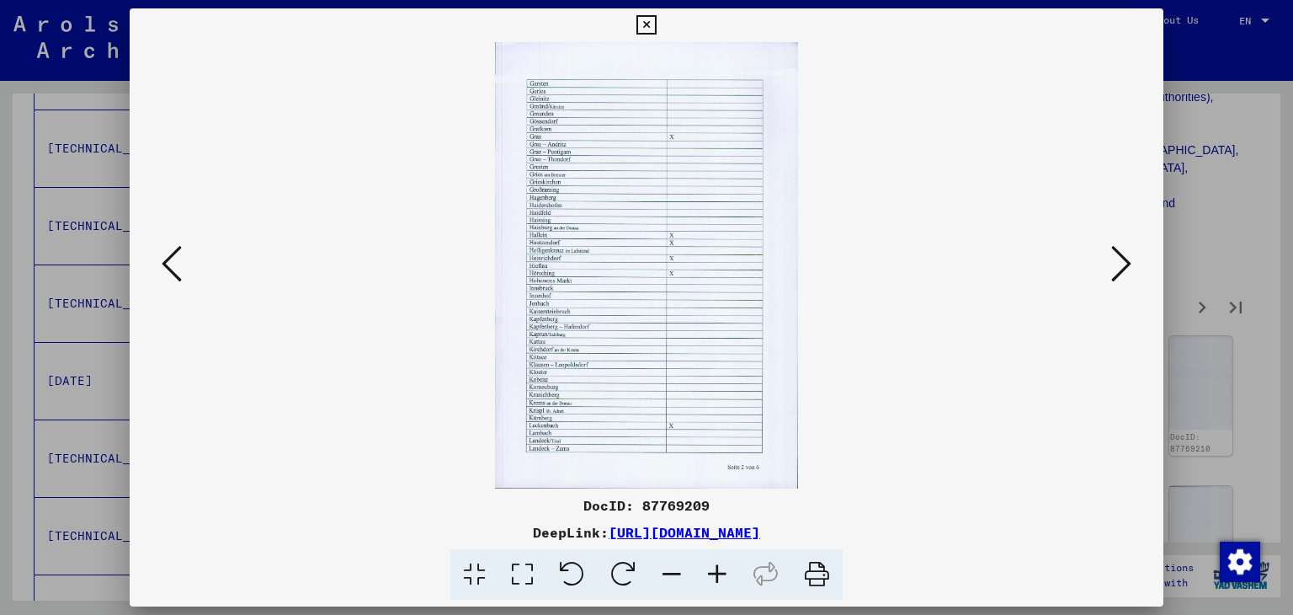
click at [655, 24] on icon at bounding box center [645, 25] width 19 height 20
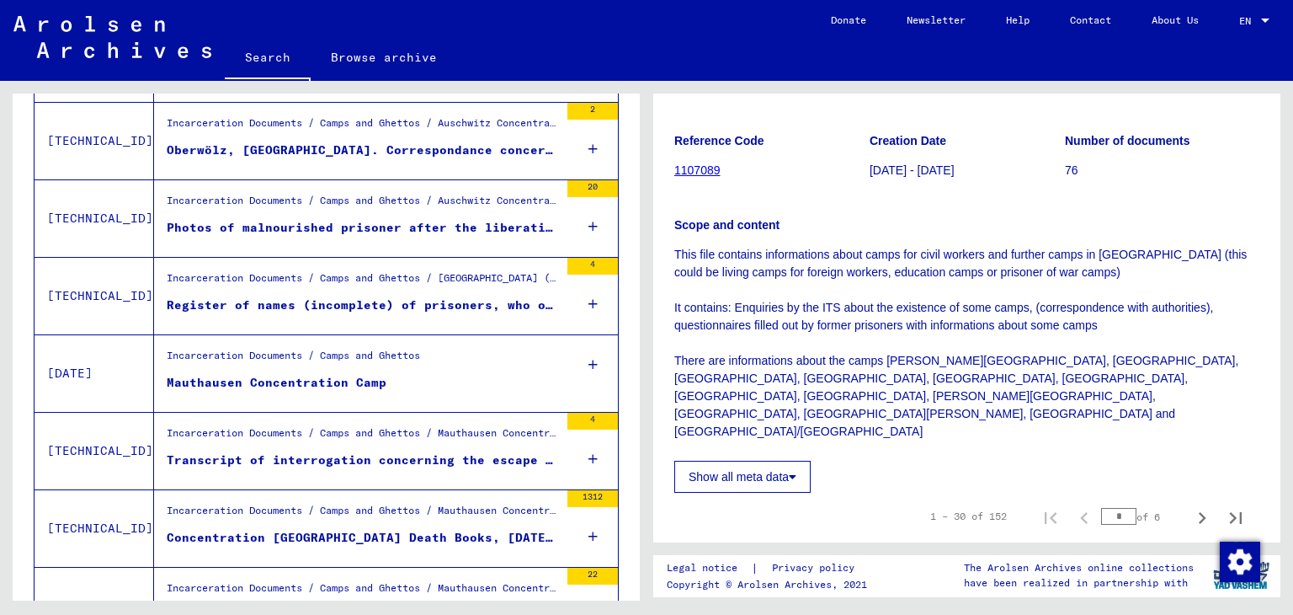
scroll to position [630, 0]
click at [398, 222] on div "Photos of malnourished prisoner after the liberation of the Auschwitz concentra…" at bounding box center [363, 228] width 392 height 18
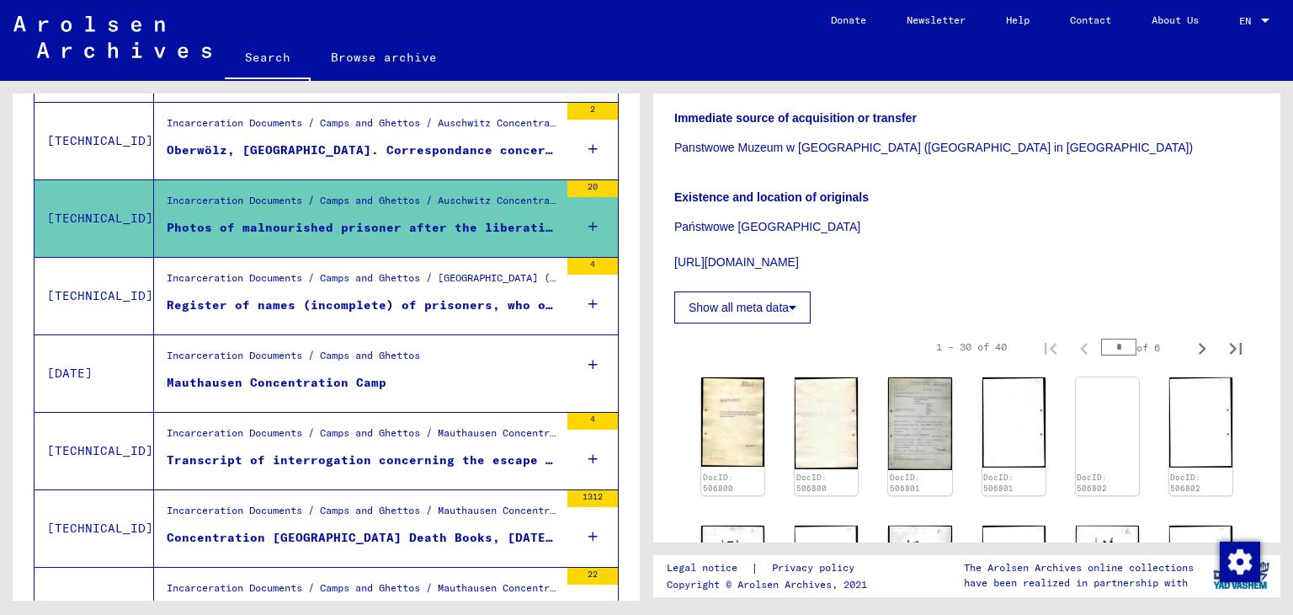
scroll to position [527, 0]
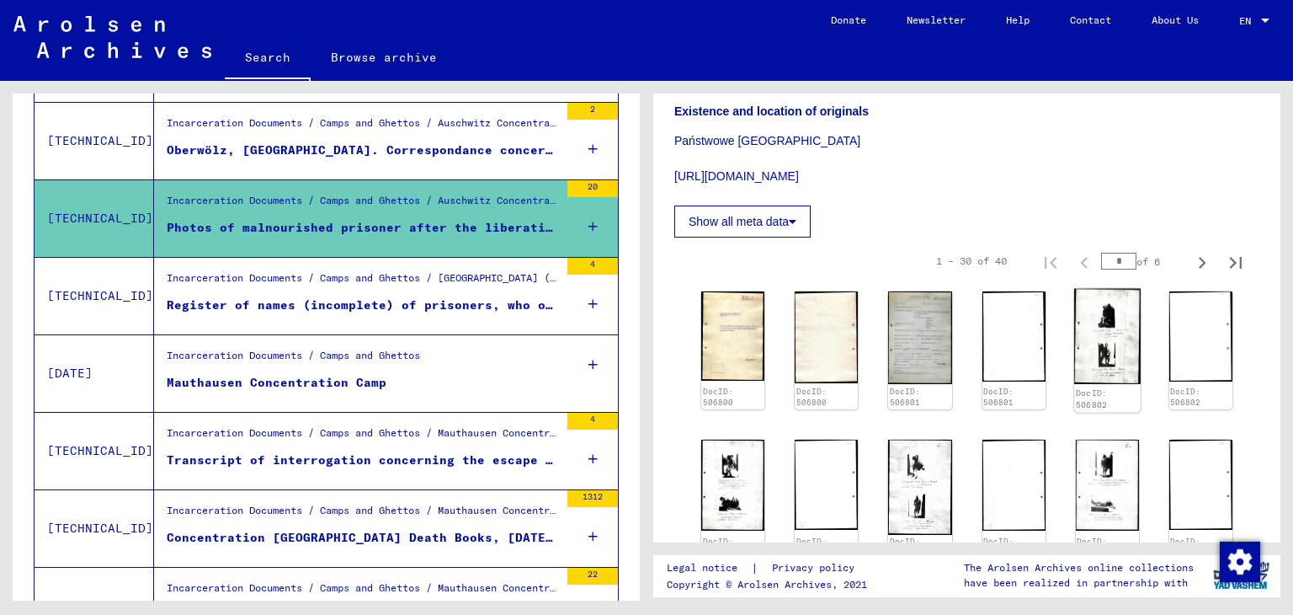
click at [1078, 341] on img at bounding box center [1107, 337] width 67 height 96
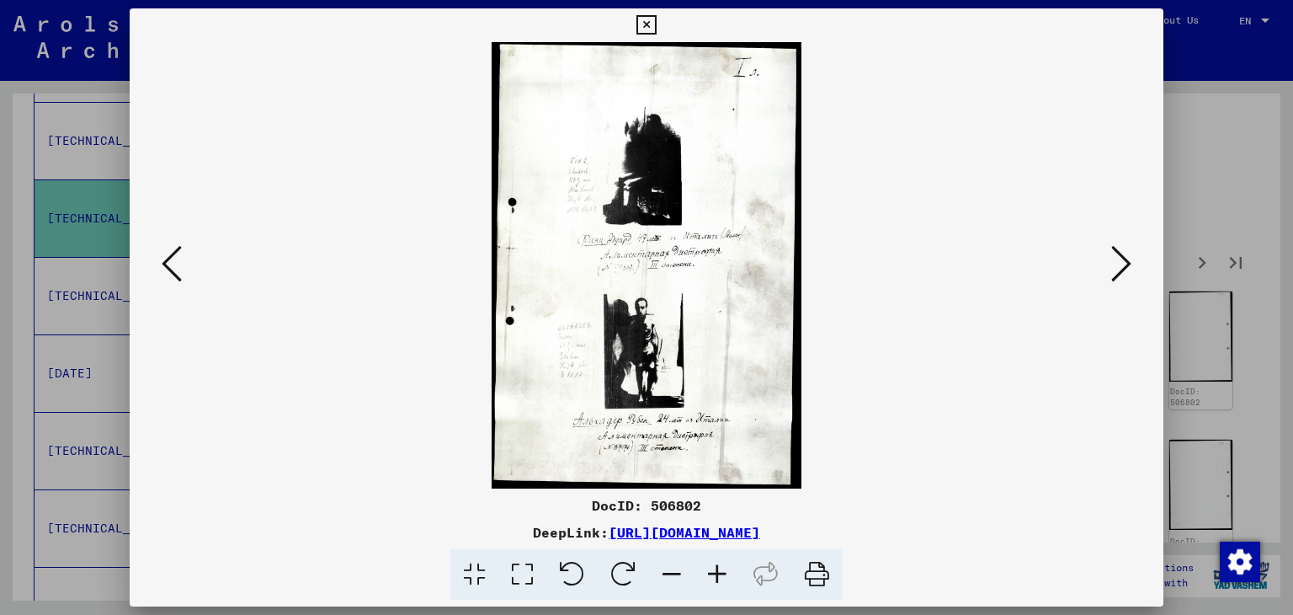
click at [641, 25] on icon at bounding box center [645, 25] width 19 height 20
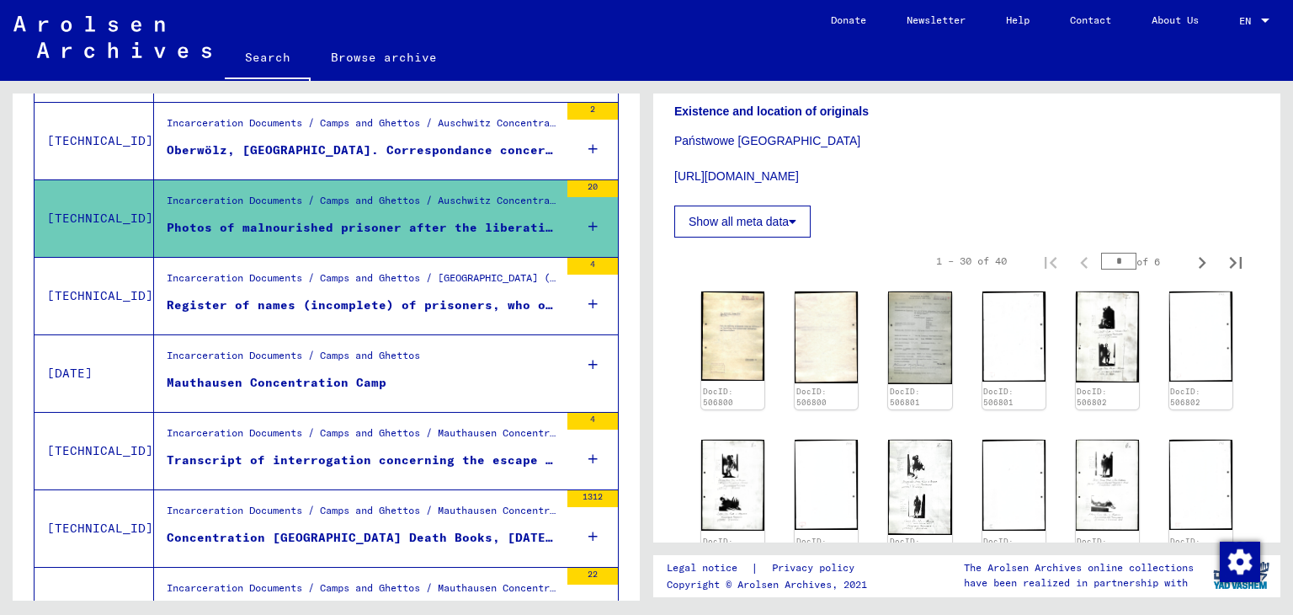
click at [293, 376] on div "Mauthausen Concentration Camp" at bounding box center [277, 383] width 220 height 18
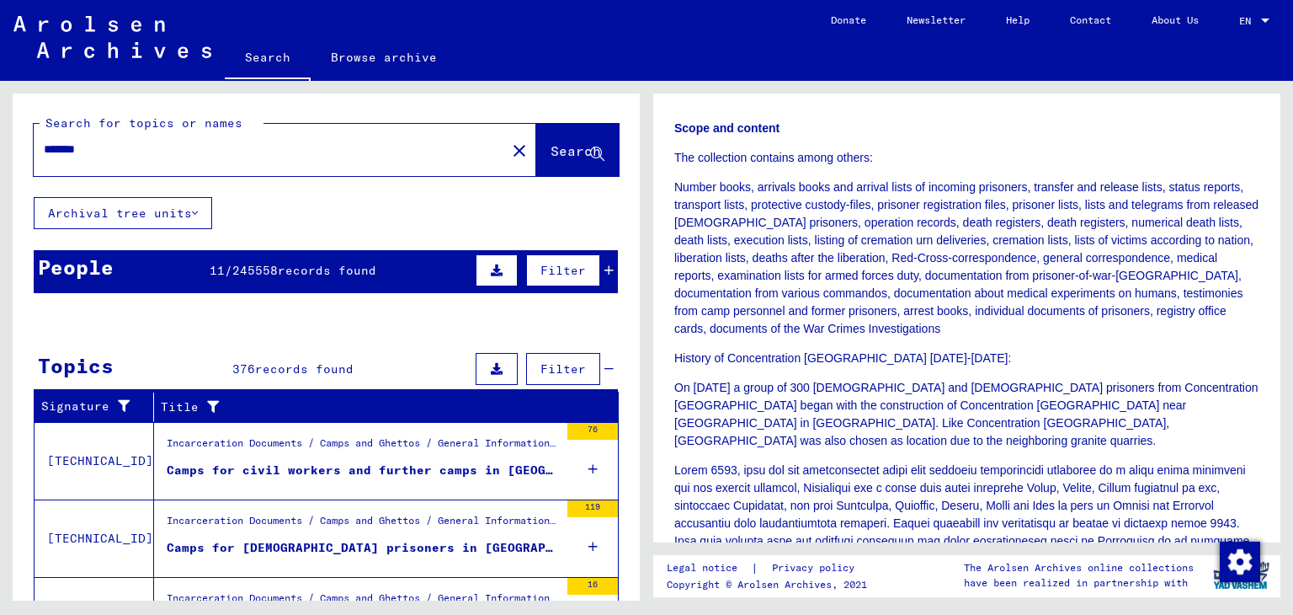
click at [386, 476] on div "Camps for civil workers and further camps in Austria" at bounding box center [363, 470] width 392 height 18
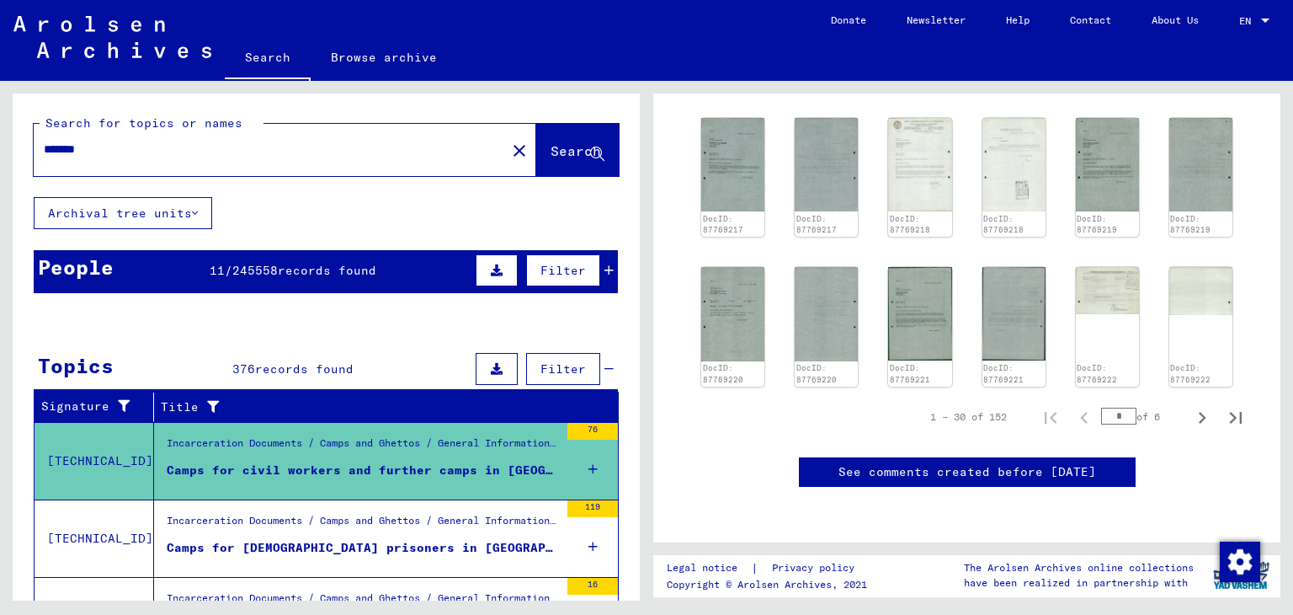
scroll to position [1063, 0]
click at [1190, 406] on icon "Next page" at bounding box center [1202, 418] width 24 height 24
type input "*"
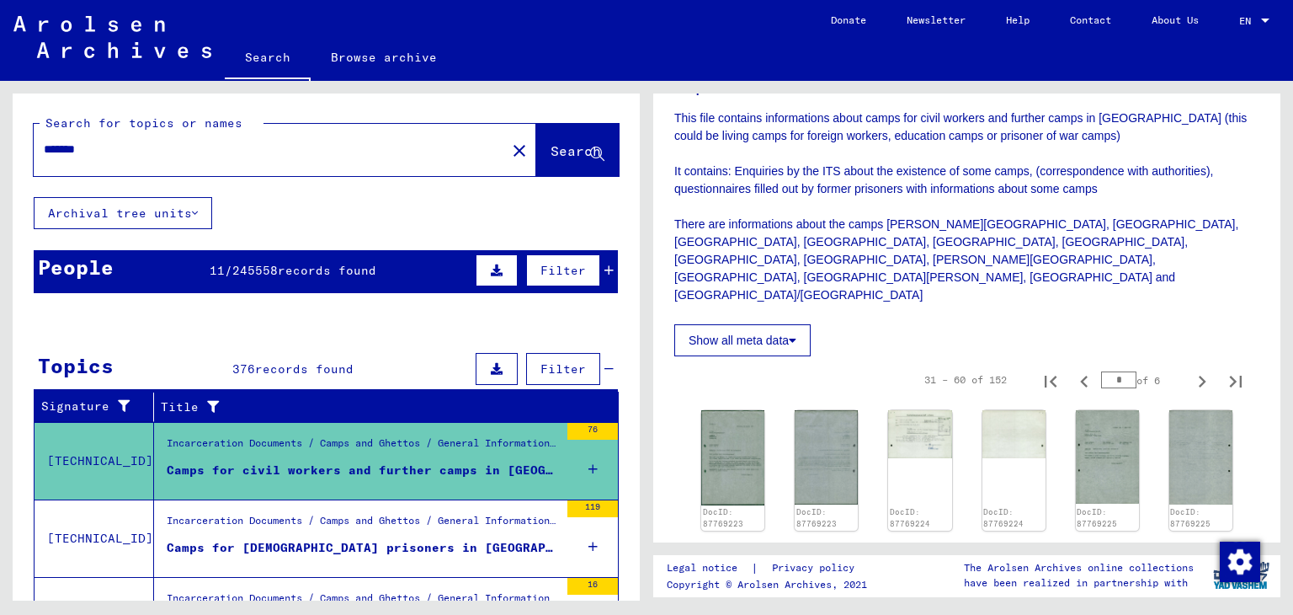
scroll to position [303, 0]
click at [727, 439] on img at bounding box center [733, 456] width 67 height 99
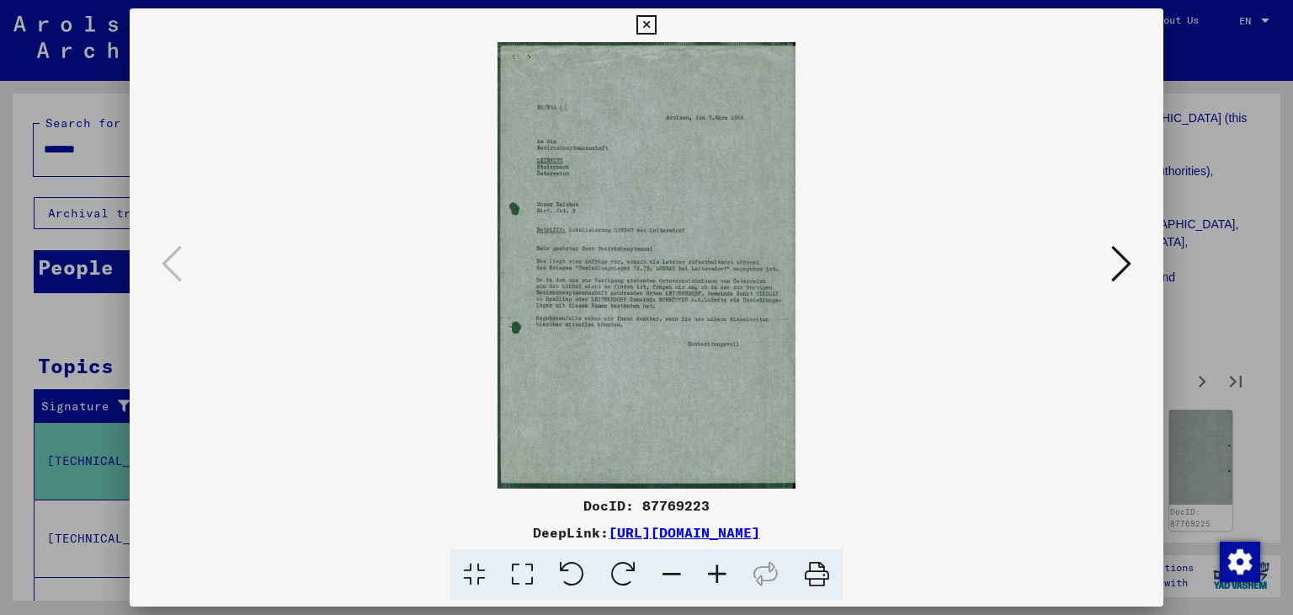
click at [650, 28] on icon at bounding box center [645, 25] width 19 height 20
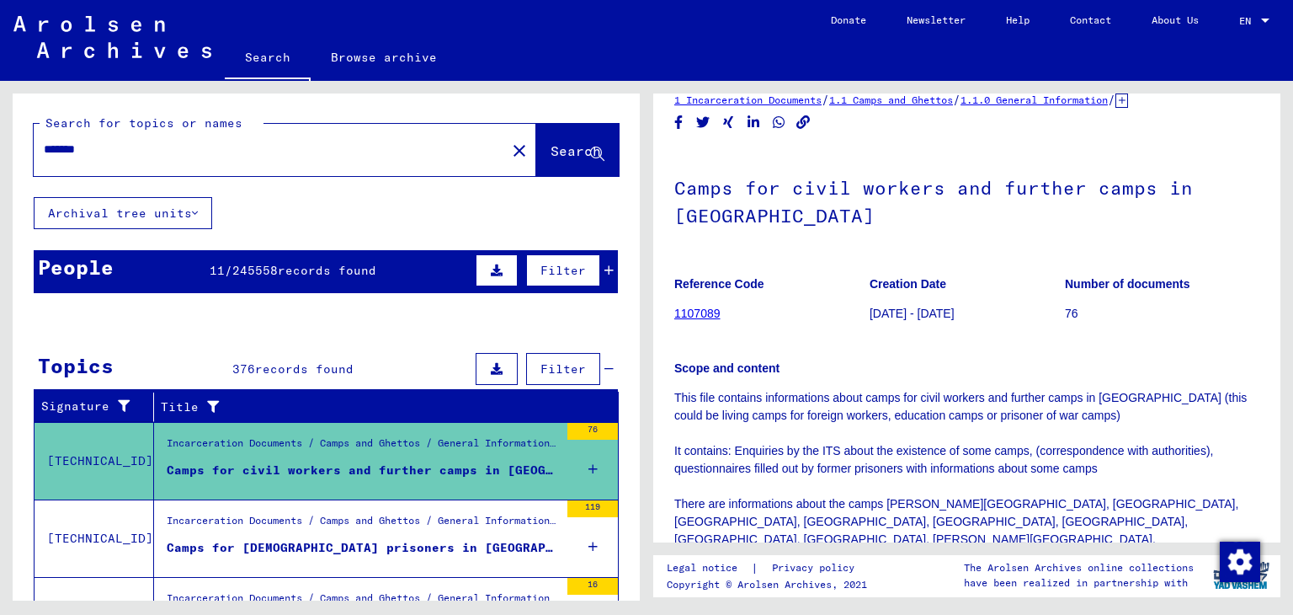
scroll to position [0, 0]
